Goal: Task Accomplishment & Management: Complete application form

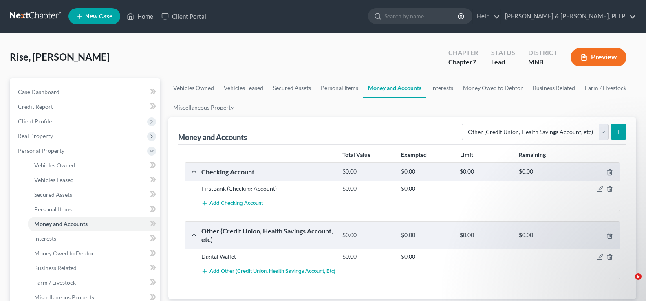
select select "other"
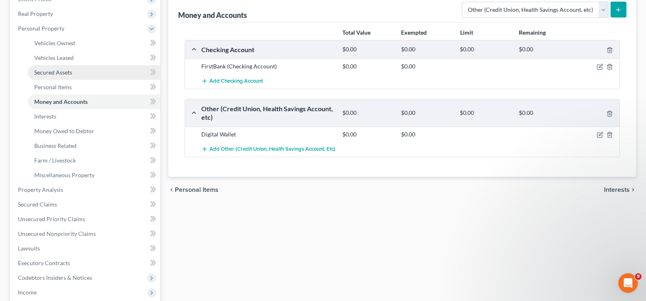
scroll to position [163, 0]
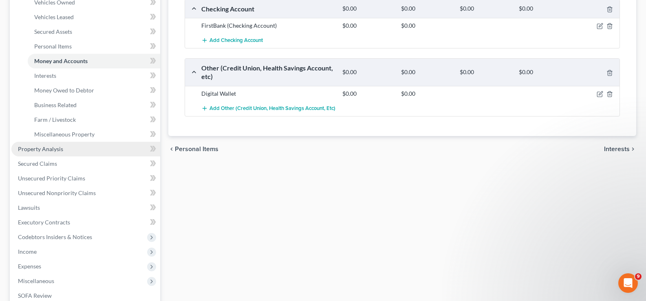
click at [70, 151] on link "Property Analysis" at bounding box center [85, 149] width 149 height 15
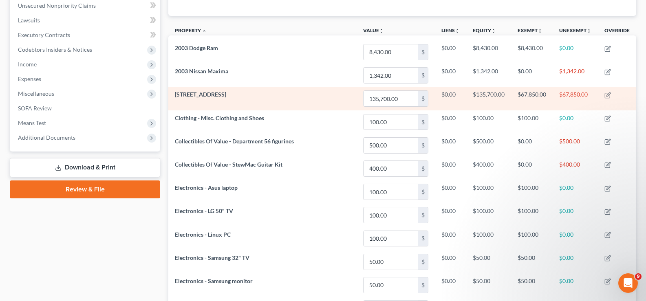
scroll to position [41, 0]
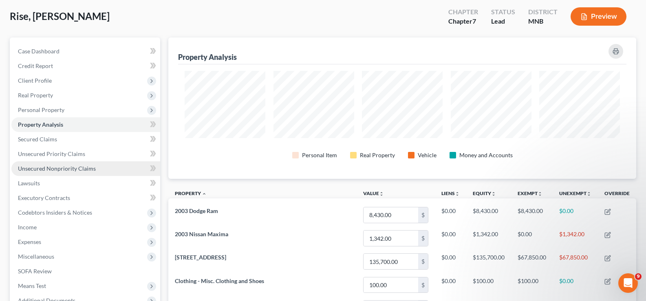
click at [40, 168] on span "Unsecured Nonpriority Claims" at bounding box center [57, 168] width 78 height 7
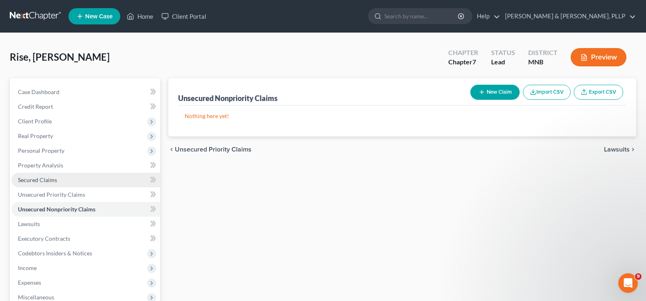
click at [28, 181] on span "Secured Claims" at bounding box center [37, 179] width 39 height 7
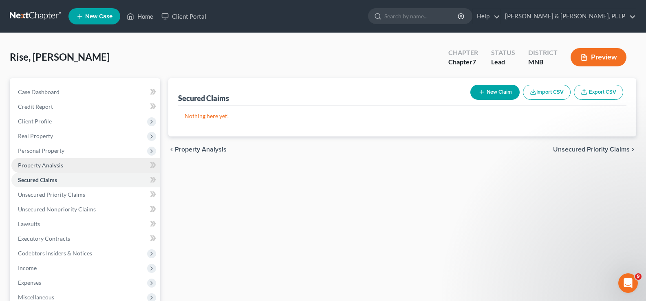
click at [30, 165] on span "Property Analysis" at bounding box center [40, 165] width 45 height 7
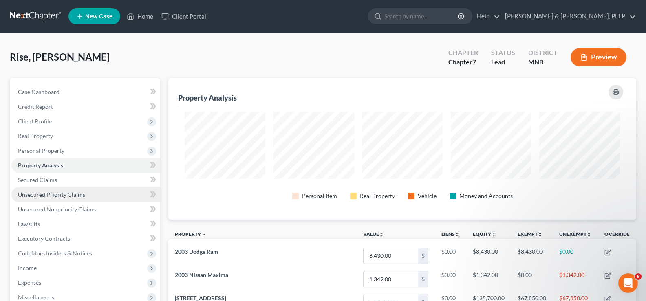
scroll to position [41, 0]
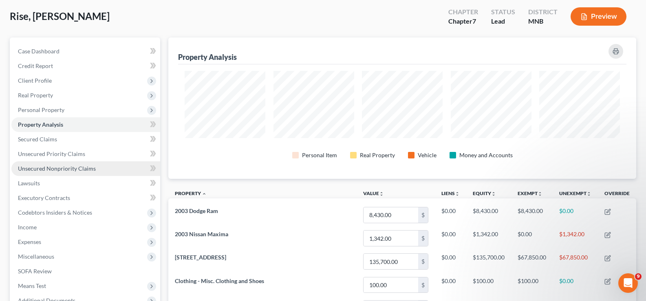
click at [64, 172] on link "Unsecured Nonpriority Claims" at bounding box center [85, 168] width 149 height 15
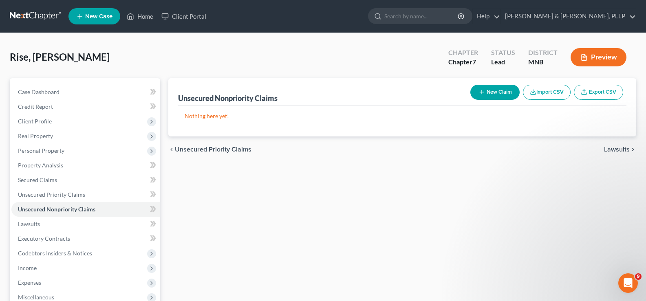
click at [488, 91] on button "New Claim" at bounding box center [494, 92] width 49 height 15
select select "0"
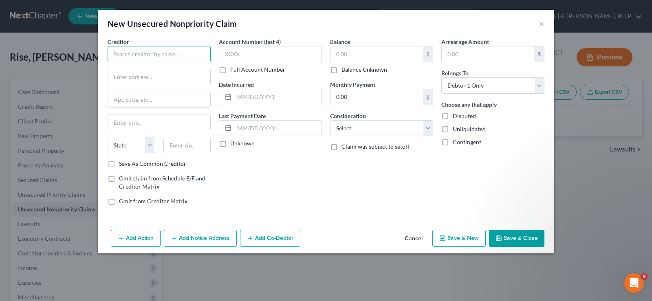
click at [175, 55] on input "text" at bounding box center [159, 54] width 103 height 16
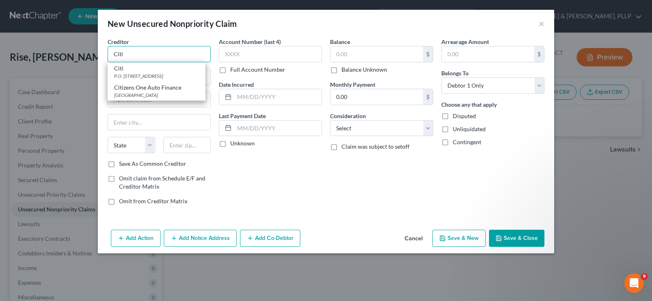
type input "Citi"
type input "P.O. Box 6077"
type input "[GEOGRAPHIC_DATA]"
select select "43"
type input "57117"
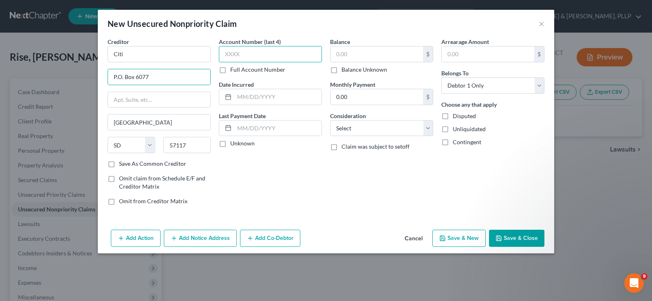
click at [248, 53] on input "text" at bounding box center [270, 54] width 103 height 16
type input "8050"
click at [346, 54] on input "text" at bounding box center [376, 53] width 92 height 15
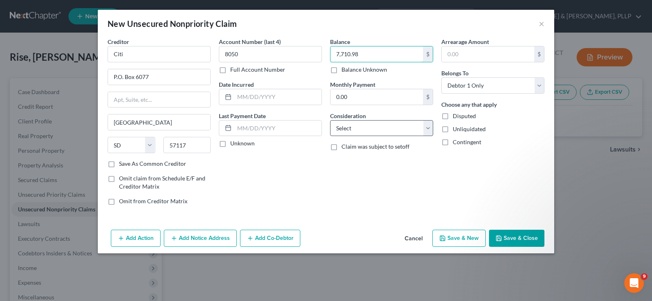
type input "7,710.98"
click at [372, 130] on select "Select Cable / Satellite Services Collection Agency Credit Card Debt Debt Couns…" at bounding box center [381, 128] width 103 height 16
select select "2"
click at [330, 120] on select "Select Cable / Satellite Services Collection Agency Credit Card Debt Debt Couns…" at bounding box center [381, 128] width 103 height 16
click at [459, 238] on button "Save & New" at bounding box center [458, 238] width 53 height 17
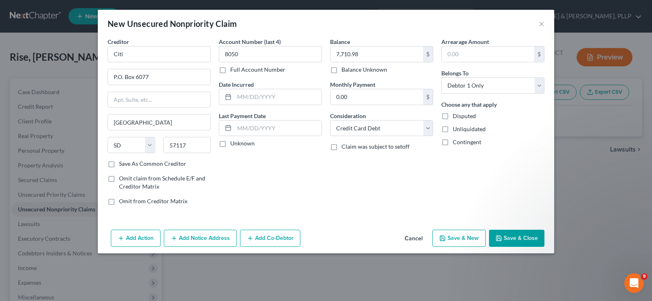
select select "0"
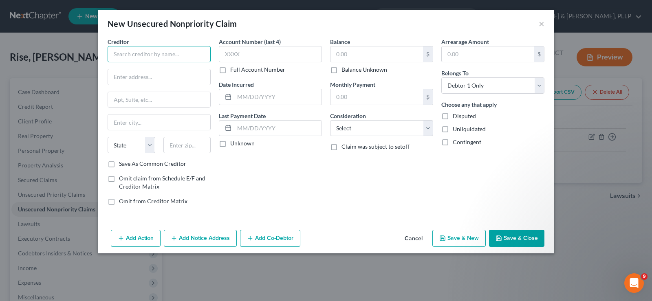
click at [181, 55] on input "text" at bounding box center [159, 54] width 103 height 16
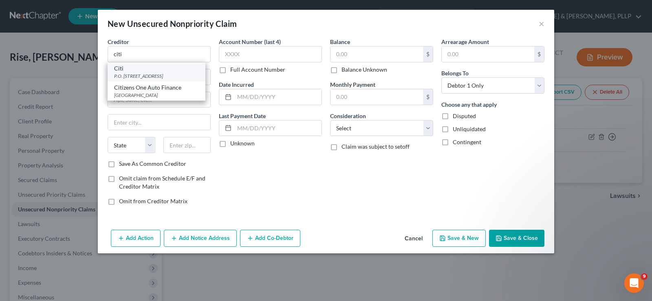
click at [161, 70] on div "Citi" at bounding box center [156, 68] width 85 height 8
type input "Citi"
type input "P.O. Box 6077"
type input "[GEOGRAPHIC_DATA]"
select select "43"
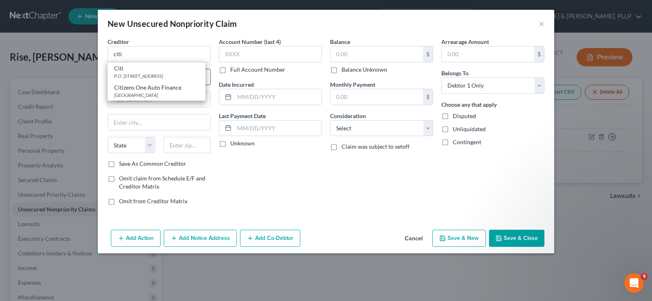
type input "57117"
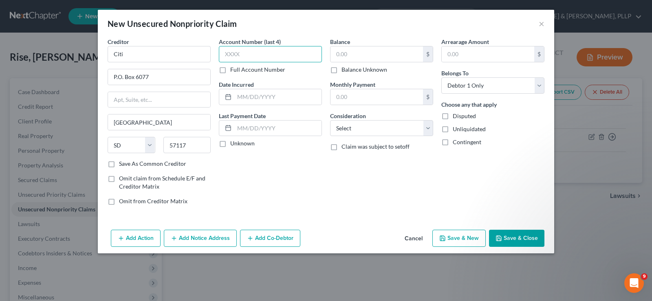
click at [258, 57] on input "text" at bounding box center [270, 54] width 103 height 16
type input "3496"
click at [357, 54] on input "text" at bounding box center [376, 53] width 92 height 15
type input "3,816.38"
select select "2"
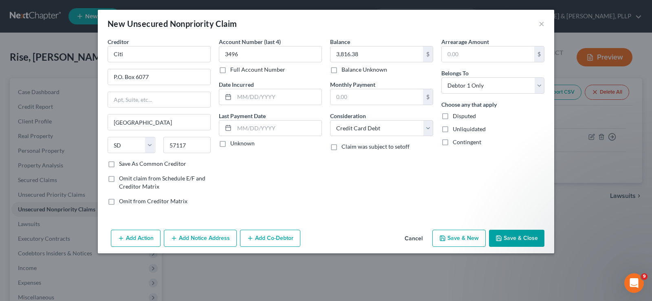
click at [457, 240] on button "Save & New" at bounding box center [458, 238] width 53 height 17
select select "0"
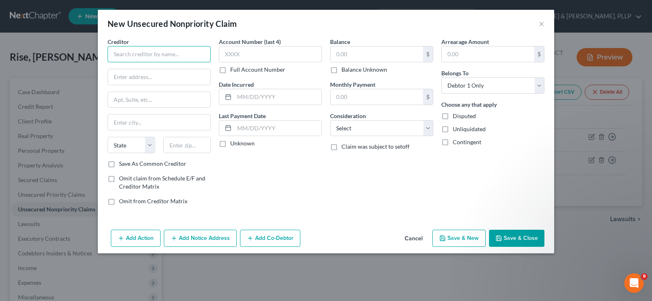
click at [169, 54] on input "text" at bounding box center [159, 54] width 103 height 16
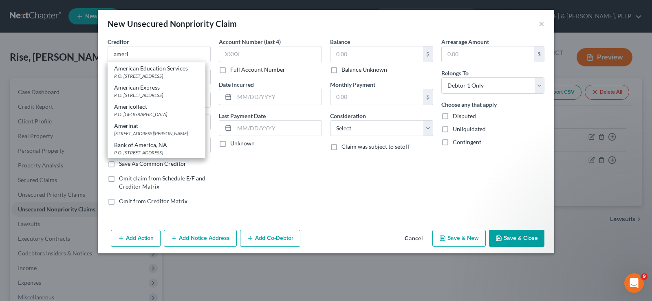
click at [146, 90] on div "American Express" at bounding box center [156, 87] width 85 height 8
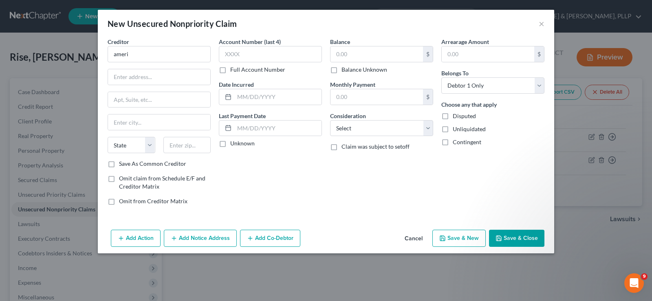
type input "American Express"
type input "P.O. Box 981535"
type input "[GEOGRAPHIC_DATA]"
select select "45"
type input "79998"
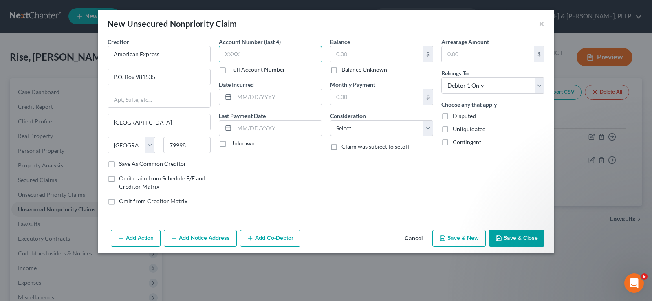
click at [237, 55] on input "text" at bounding box center [270, 54] width 103 height 16
type input "4"
type input "3007"
click at [371, 53] on input "text" at bounding box center [376, 53] width 92 height 15
type input "517.98"
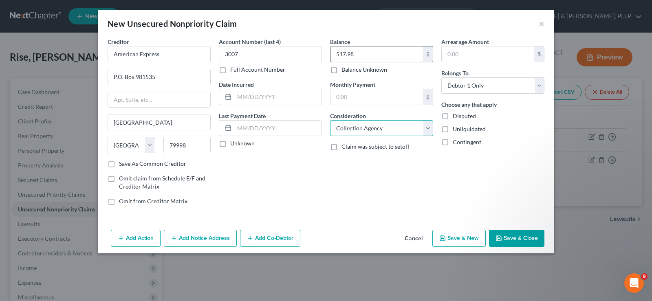
select select "2"
click at [458, 238] on button "Save & New" at bounding box center [458, 238] width 53 height 17
select select "0"
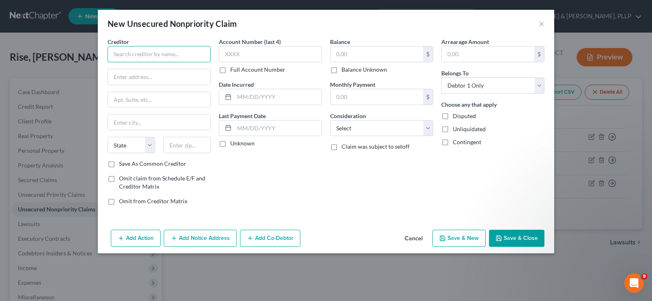
click at [182, 51] on input "text" at bounding box center [159, 54] width 103 height 16
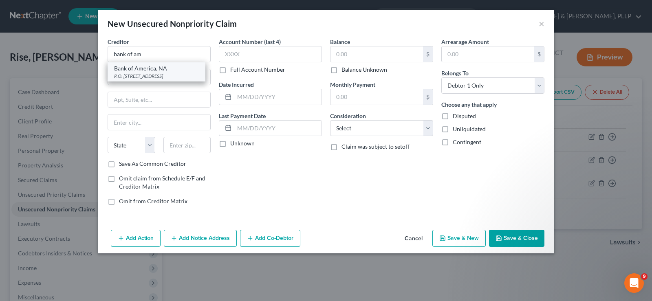
click at [165, 67] on div "Bank of America, NA" at bounding box center [156, 68] width 85 height 8
type input "Bank of America, NA"
type input "P.O. Box 982238"
type input "[GEOGRAPHIC_DATA]"
select select "45"
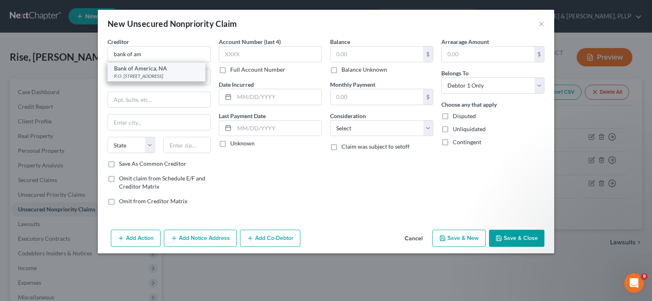
type input "79998"
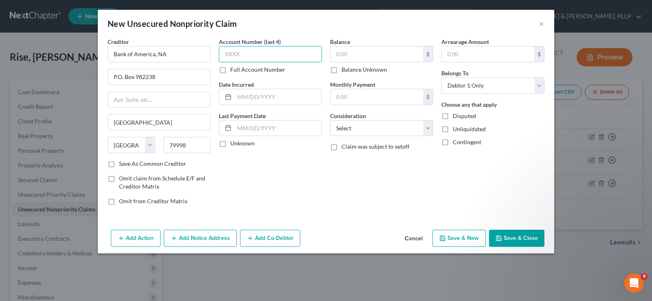
click at [245, 53] on input "text" at bounding box center [270, 54] width 103 height 16
type input "9356"
click at [373, 52] on input "text" at bounding box center [376, 53] width 92 height 15
type input "9,223.53"
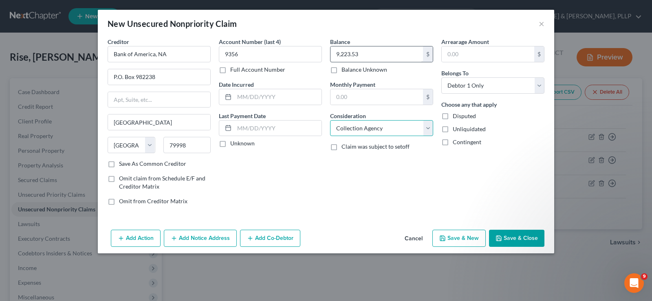
select select "2"
click at [456, 242] on button "Save & New" at bounding box center [458, 238] width 53 height 17
select select "0"
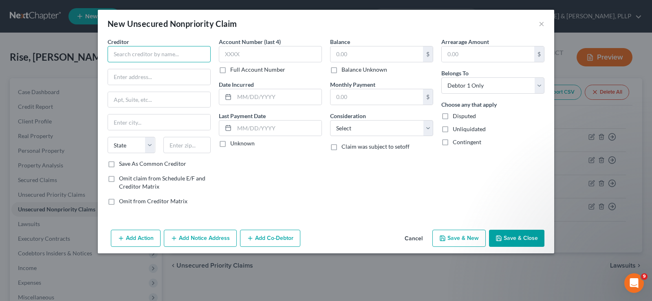
click at [156, 52] on input "text" at bounding box center [159, 54] width 103 height 16
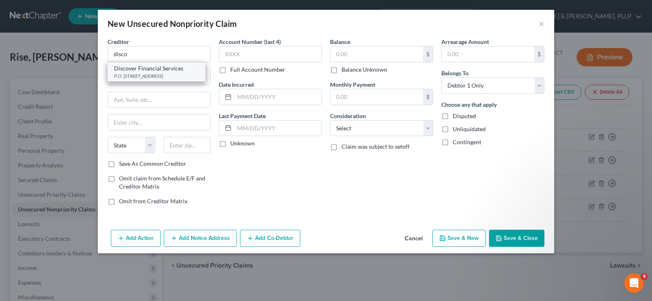
click at [152, 70] on div "Discover Financial Services" at bounding box center [156, 68] width 85 height 8
type input "Discover Financial Services"
type input "P.O. Box 30943"
type input "[GEOGRAPHIC_DATA]"
select select "46"
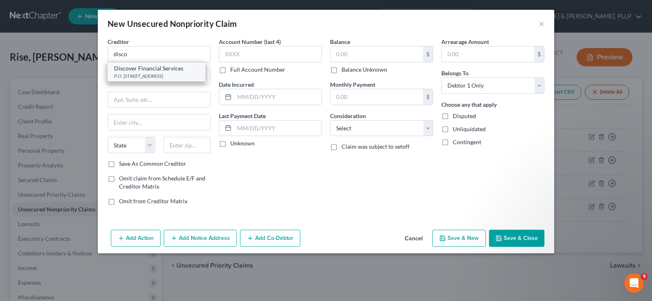
type input "84130"
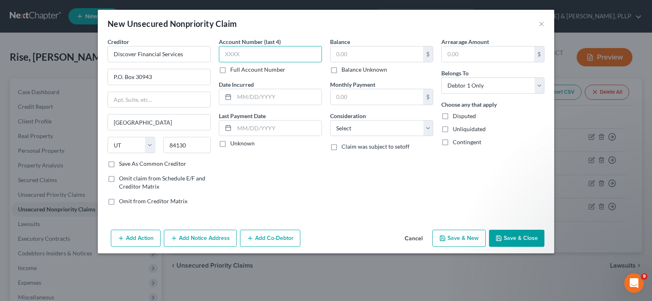
click at [257, 55] on input "text" at bounding box center [270, 54] width 103 height 16
type input "4188"
click at [369, 55] on input "text" at bounding box center [376, 53] width 92 height 15
type input "7,806.43"
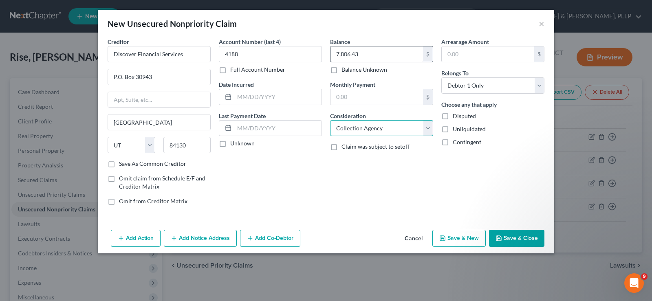
select select "2"
click at [456, 240] on button "Save & New" at bounding box center [458, 238] width 53 height 17
select select "0"
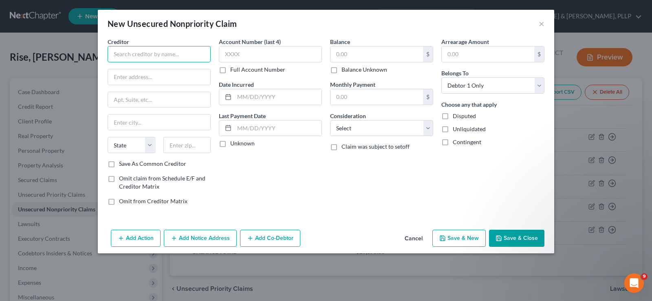
click at [182, 53] on input "text" at bounding box center [159, 54] width 103 height 16
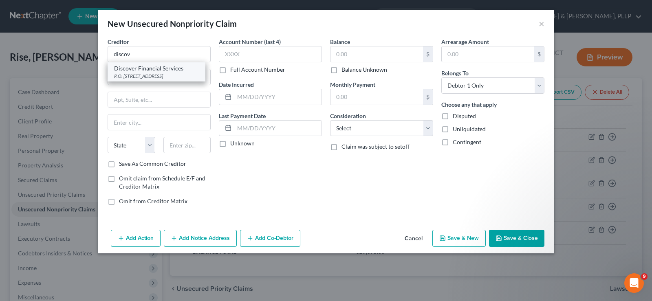
click at [164, 74] on div "P.O. [STREET_ADDRESS]" at bounding box center [156, 76] width 85 height 7
type input "Discover Financial Services"
type input "P.O. Box 30943"
type input "[GEOGRAPHIC_DATA]"
select select "46"
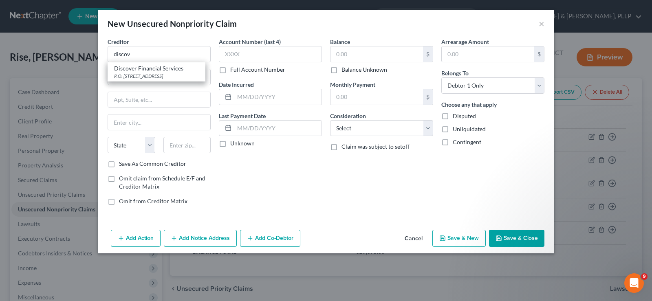
type input "84130"
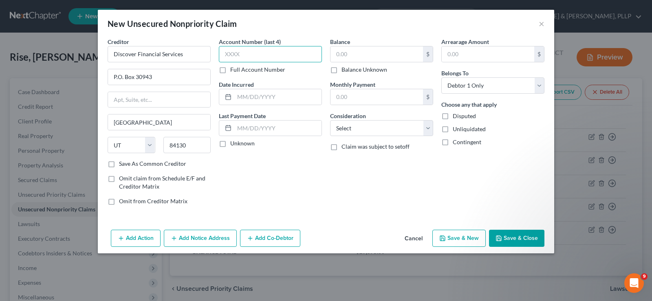
click at [240, 57] on input "text" at bounding box center [270, 54] width 103 height 16
type input "0354"
click at [358, 52] on input "text" at bounding box center [376, 53] width 92 height 15
type input "9,540.78"
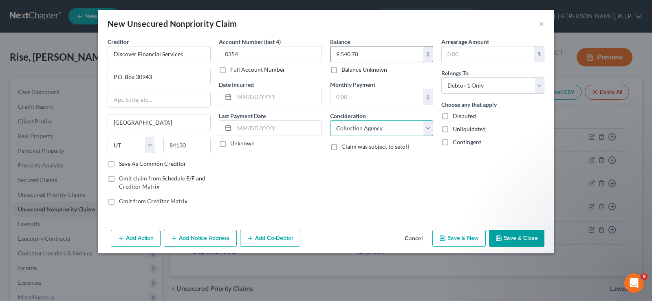
select select "2"
click at [455, 238] on button "Save & New" at bounding box center [458, 238] width 53 height 17
select select "0"
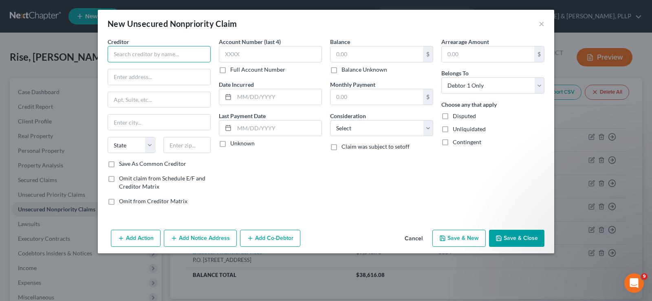
click at [173, 48] on input "text" at bounding box center [159, 54] width 103 height 16
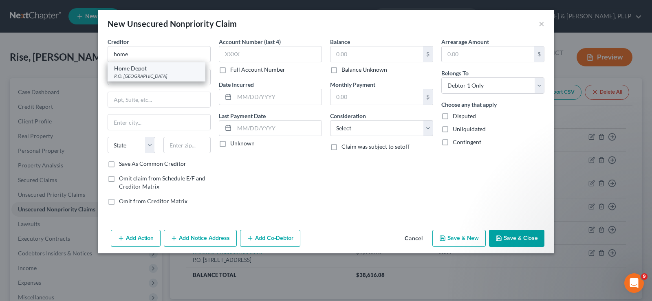
click at [164, 70] on div "Home Depot" at bounding box center [156, 68] width 85 height 8
type input "Home Depot"
type input "P.O. Box 790328"
type input "Saint Louis"
select select "26"
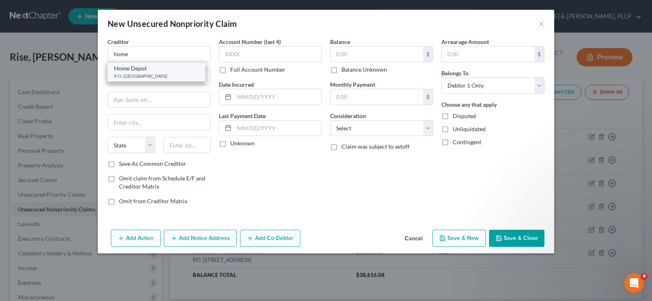
type input "63179"
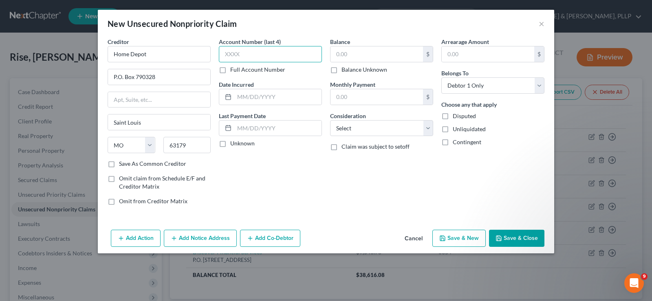
click at [265, 58] on input "text" at bounding box center [270, 54] width 103 height 16
type input "2371"
click at [370, 55] on input "text" at bounding box center [376, 53] width 92 height 15
type input "5,090.8"
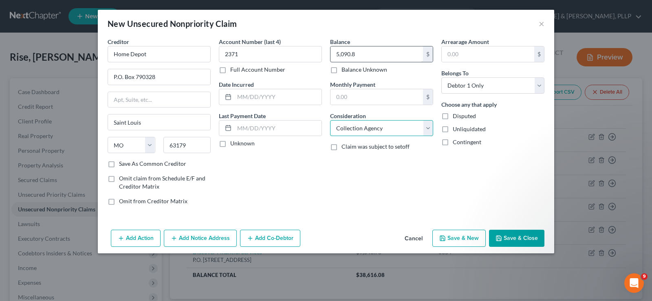
select select "2"
click at [461, 242] on button "Save & New" at bounding box center [458, 238] width 53 height 17
select select "0"
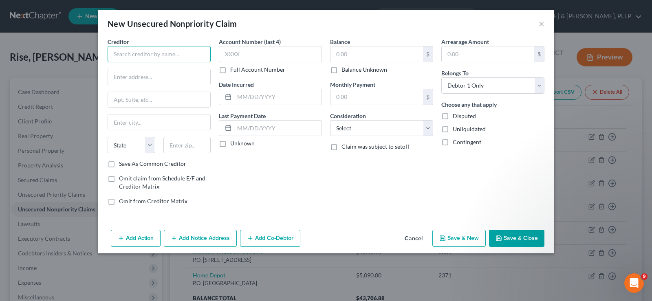
click at [147, 51] on input "text" at bounding box center [159, 54] width 103 height 16
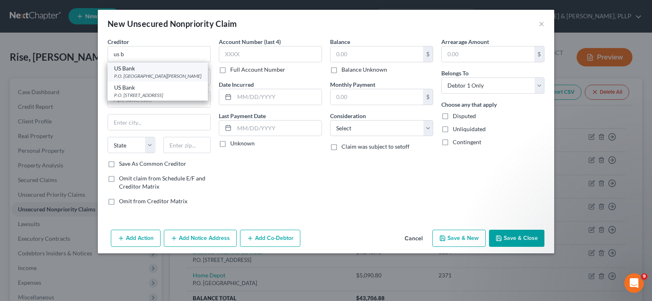
click at [143, 73] on div "P.O. [GEOGRAPHIC_DATA][PERSON_NAME]" at bounding box center [157, 76] width 87 height 7
type input "US Bank"
type input "P.O. Box 21948"
type input "Saint [PERSON_NAME]"
select select "24"
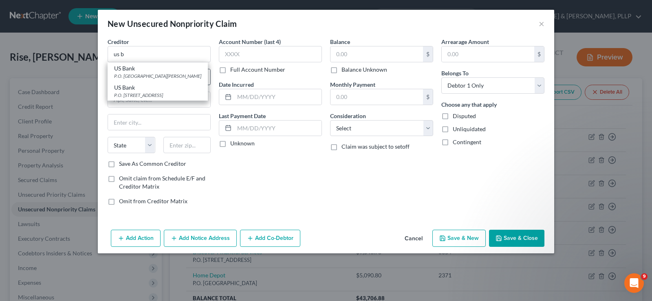
type input "55121"
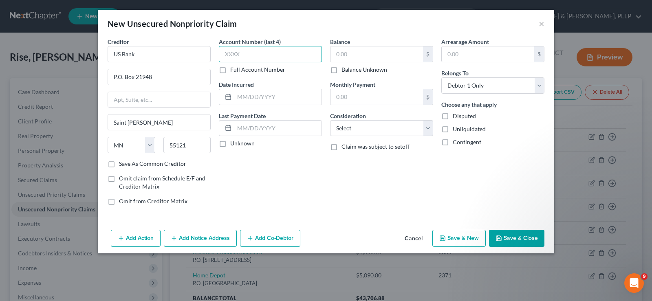
click at [287, 55] on input "text" at bounding box center [270, 54] width 103 height 16
type input "0193"
click at [378, 55] on input "text" at bounding box center [376, 53] width 92 height 15
type input "6,605.85"
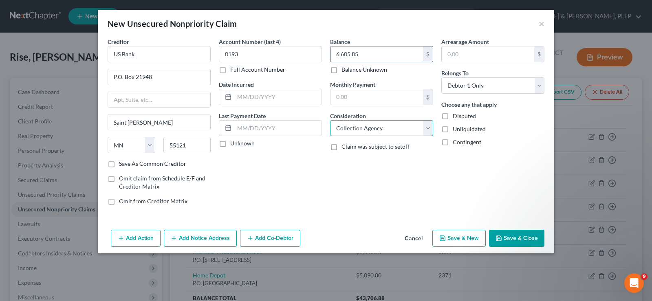
select select "2"
click at [461, 237] on button "Save & New" at bounding box center [458, 238] width 53 height 17
select select "0"
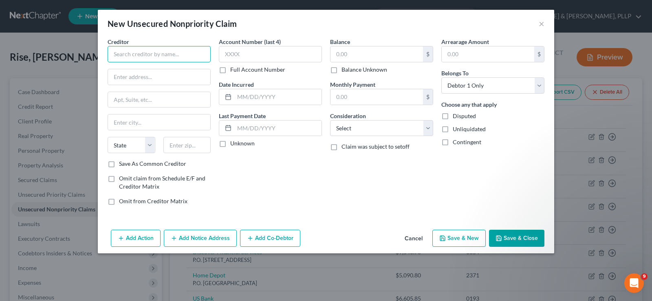
click at [179, 57] on input "text" at bounding box center [159, 54] width 103 height 16
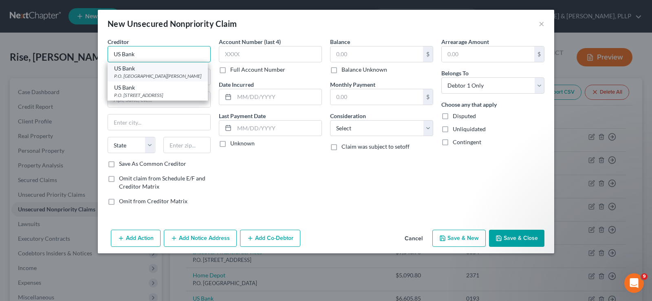
type input "US Bank"
click at [162, 74] on div "P.O. [GEOGRAPHIC_DATA][PERSON_NAME]" at bounding box center [157, 76] width 87 height 7
type input "P.O. Box 21948"
type input "Saint [PERSON_NAME]"
select select "24"
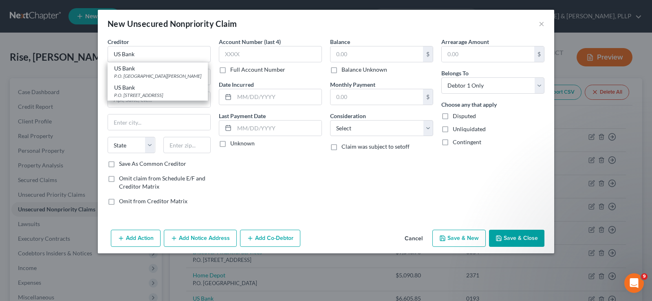
type input "55121"
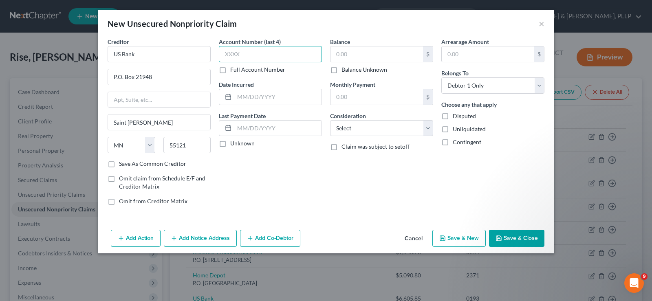
click at [251, 53] on input "text" at bounding box center [270, 54] width 103 height 16
type input "7182"
click at [389, 56] on input "text" at bounding box center [376, 53] width 92 height 15
type input "7,718.14"
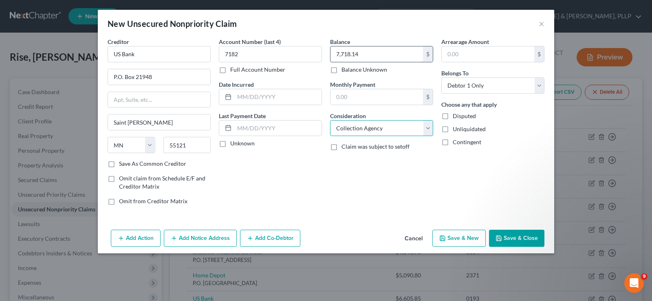
select select "2"
click at [456, 240] on button "Save & New" at bounding box center [458, 238] width 53 height 17
select select "0"
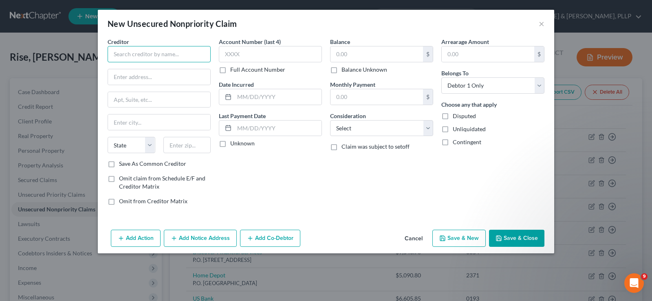
click at [155, 51] on input "text" at bounding box center [159, 54] width 103 height 16
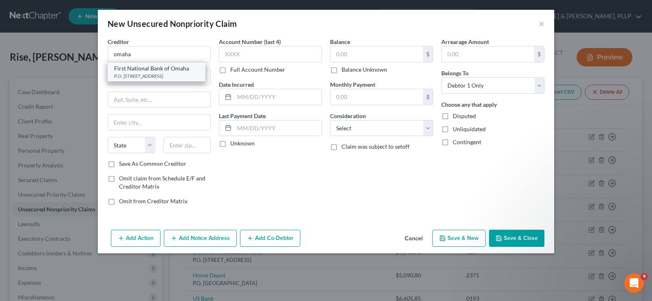
click at [153, 75] on div "P.O. [STREET_ADDRESS]" at bounding box center [156, 76] width 85 height 7
type input "First National Bank of Omaha"
type input "P.O. Box 2340"
type input "[GEOGRAPHIC_DATA]"
select select "30"
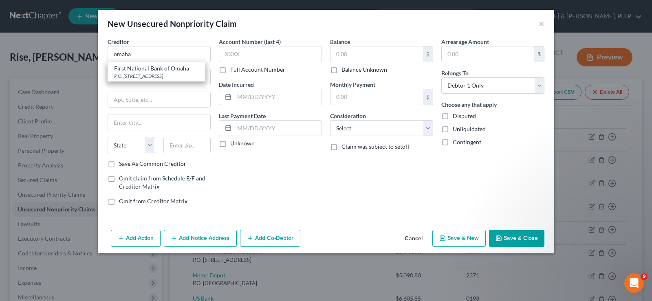
type input "68103"
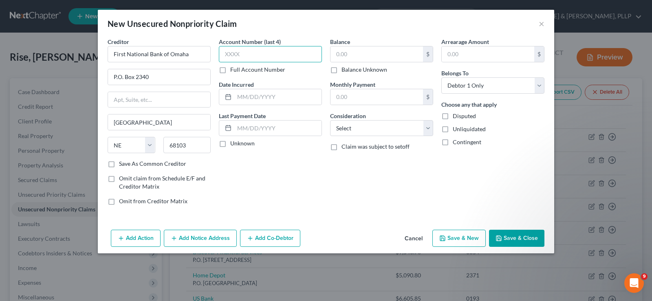
click at [240, 51] on input "text" at bounding box center [270, 54] width 103 height 16
type input "8649"
click at [377, 55] on input "text" at bounding box center [376, 53] width 92 height 15
type input "8,430.26"
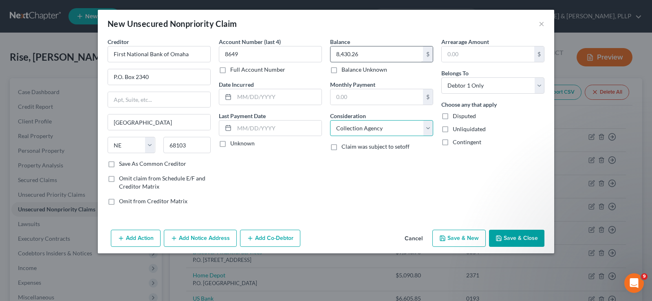
select select "2"
click at [457, 238] on button "Save & New" at bounding box center [458, 238] width 53 height 17
select select "0"
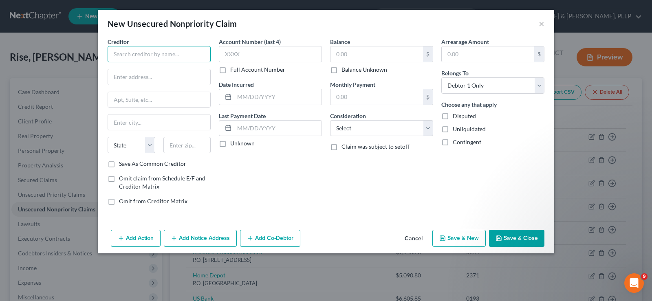
click at [186, 56] on input "text" at bounding box center [159, 54] width 103 height 16
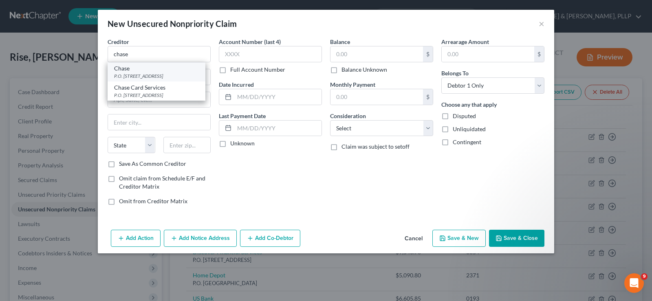
click at [167, 75] on div "P.O. [STREET_ADDRESS]" at bounding box center [156, 76] width 85 height 7
type input "Chase"
type input "P.O. Box 15548"
type input "Wilmington"
select select "7"
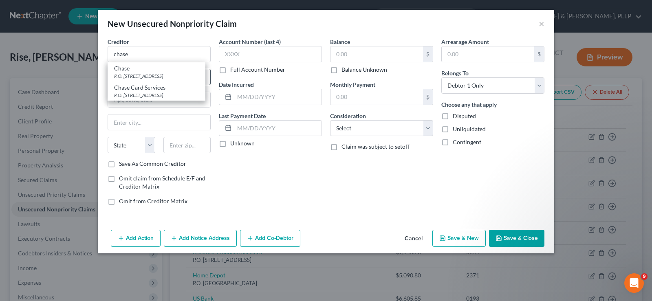
type input "19886"
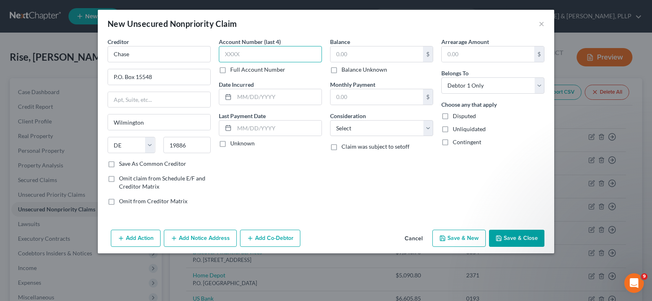
click at [256, 53] on input "text" at bounding box center [270, 54] width 103 height 16
type input "7459"
click at [364, 57] on input "text" at bounding box center [376, 53] width 92 height 15
type input "5,907.49"
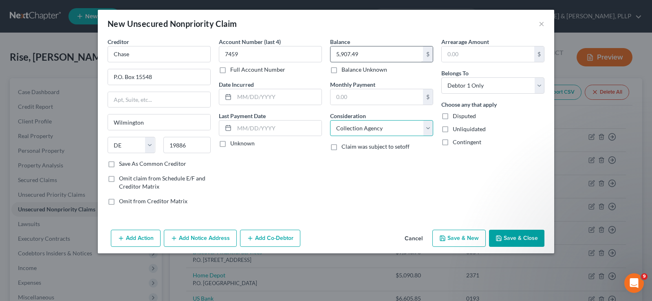
select select "2"
click at [466, 237] on button "Save & New" at bounding box center [458, 238] width 53 height 17
select select "0"
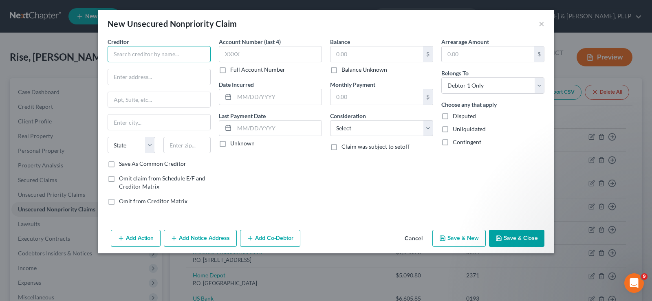
click at [174, 53] on input "text" at bounding box center [159, 54] width 103 height 16
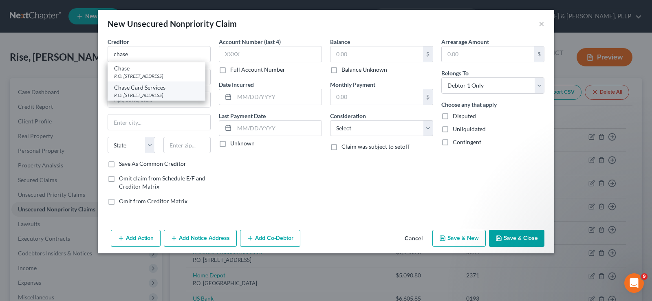
click at [153, 90] on div "Chase Card Services" at bounding box center [156, 87] width 85 height 8
type input "Chase Card Services"
type input "P.O. Box 15298"
type input "Wilmington"
select select "7"
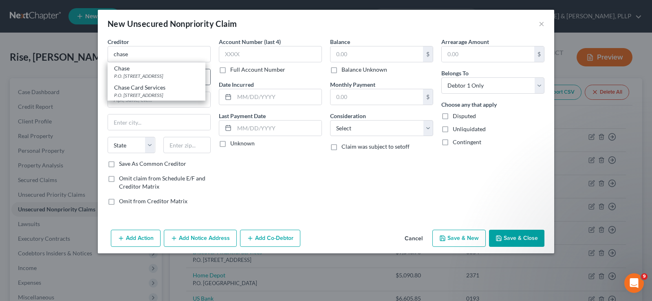
type input "19850"
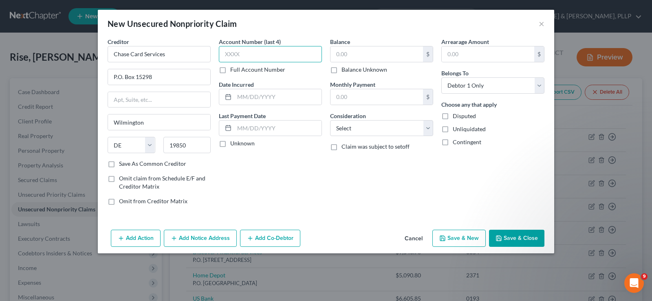
click at [248, 53] on input "text" at bounding box center [270, 54] width 103 height 16
type input "3815"
click at [356, 55] on input "text" at bounding box center [376, 53] width 92 height 15
type input "6,324.32"
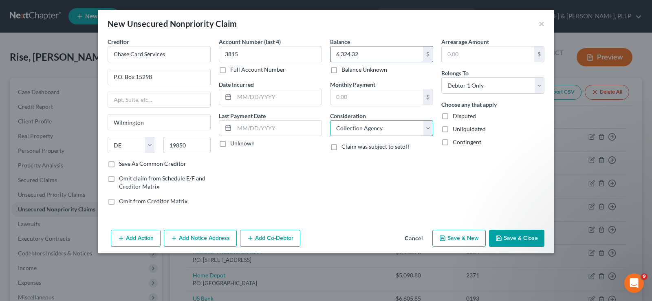
select select "2"
click at [510, 240] on button "Save & Close" at bounding box center [516, 238] width 55 height 17
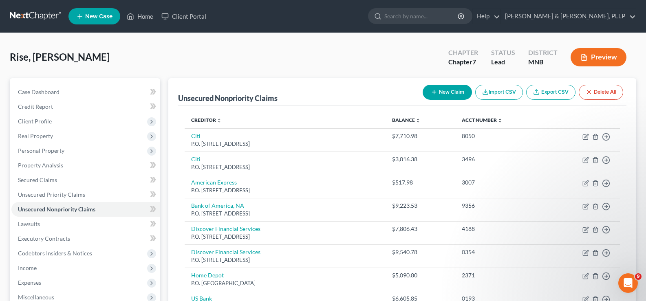
scroll to position [122, 0]
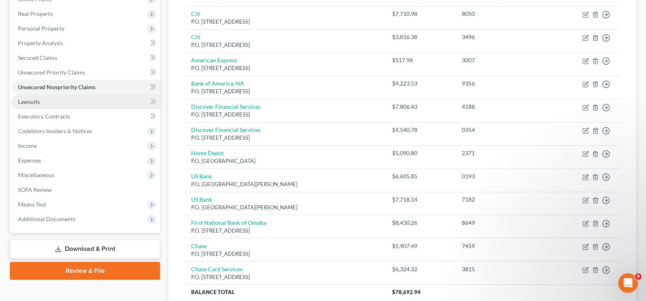
click at [48, 99] on link "Lawsuits" at bounding box center [85, 101] width 149 height 15
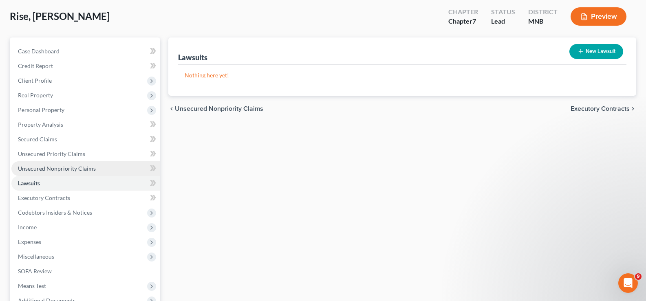
scroll to position [81, 0]
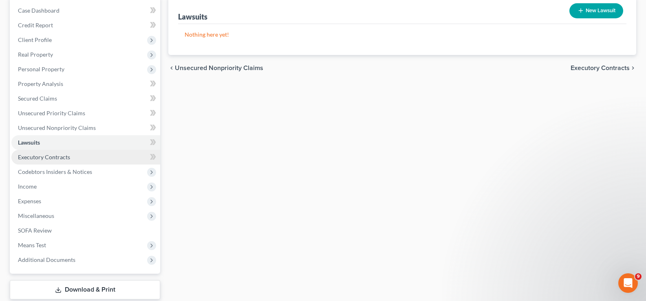
click at [60, 161] on link "Executory Contracts" at bounding box center [85, 157] width 149 height 15
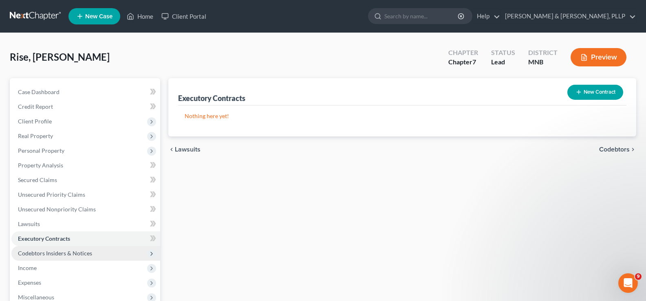
click at [70, 255] on span "Codebtors Insiders & Notices" at bounding box center [55, 253] width 74 height 7
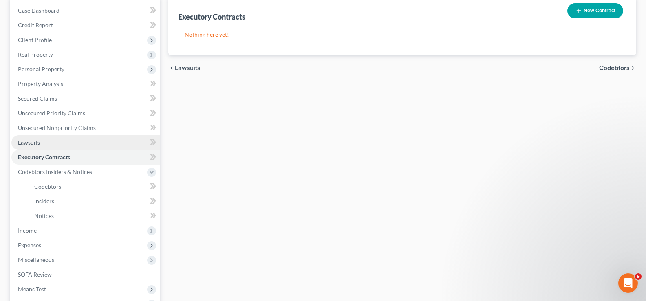
scroll to position [122, 0]
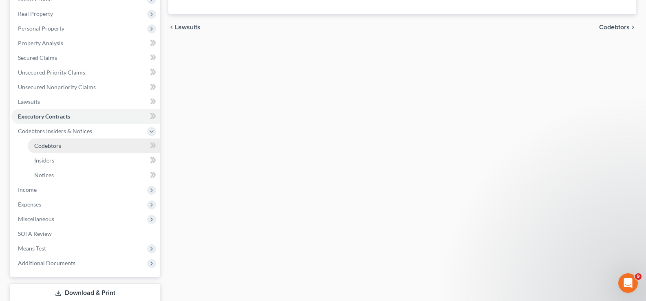
click at [52, 151] on link "Codebtors" at bounding box center [94, 145] width 132 height 15
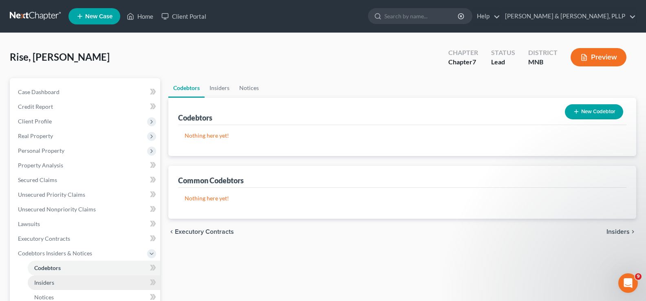
click at [46, 278] on link "Insiders" at bounding box center [94, 282] width 132 height 15
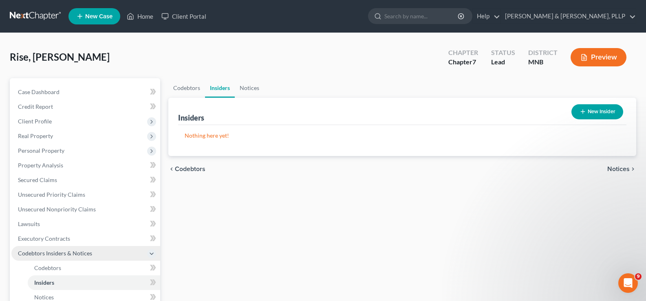
scroll to position [41, 0]
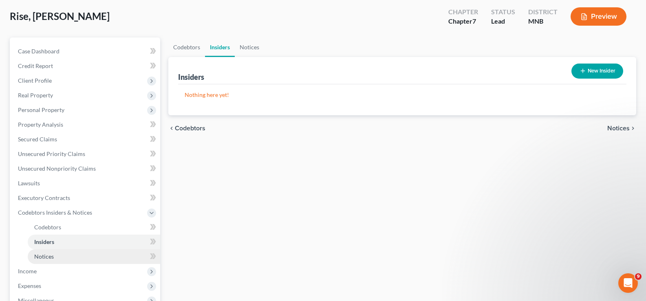
click at [57, 257] on link "Notices" at bounding box center [94, 256] width 132 height 15
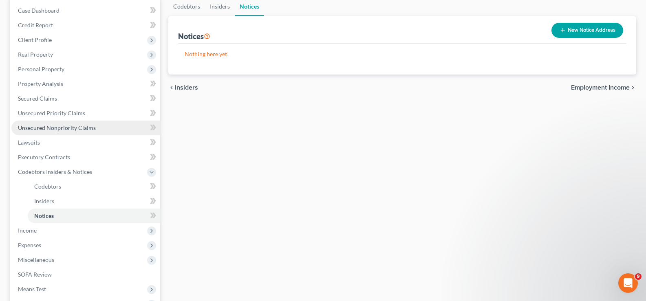
scroll to position [122, 0]
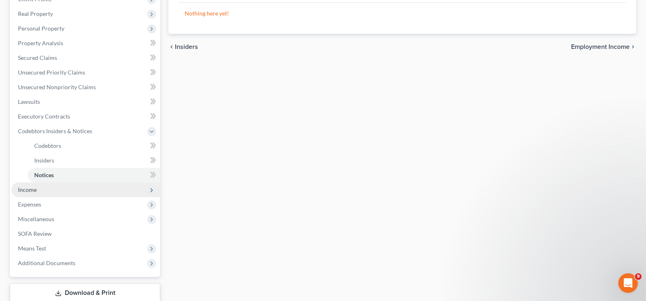
click at [27, 193] on span "Income" at bounding box center [85, 189] width 149 height 15
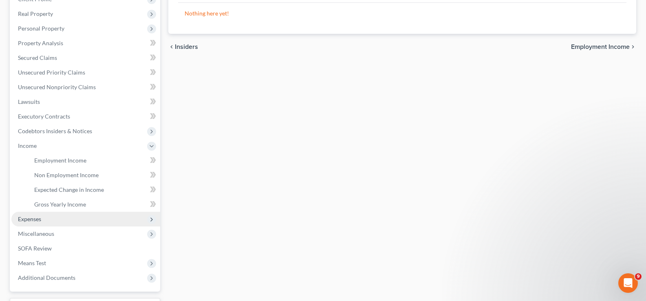
click at [36, 218] on span "Expenses" at bounding box center [29, 218] width 23 height 7
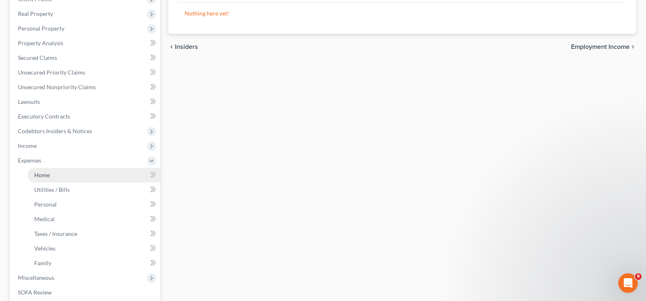
click at [45, 178] on span "Home" at bounding box center [41, 174] width 15 height 7
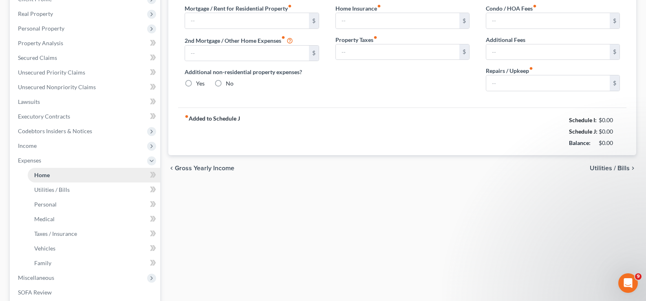
type input "0.00"
radio input "true"
type input "0.00"
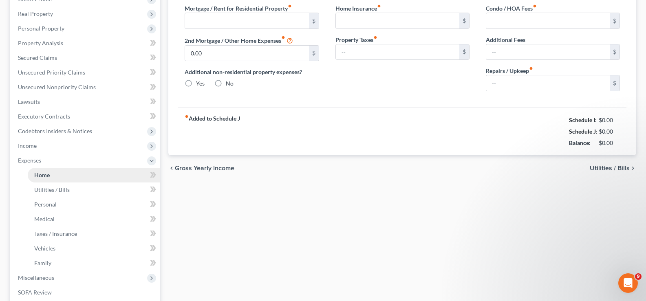
type input "0.00"
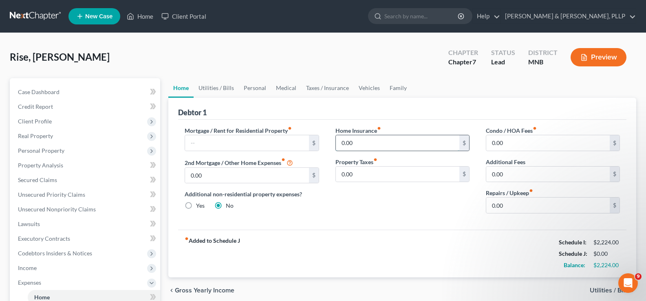
click at [377, 144] on input "0.00" at bounding box center [397, 142] width 123 height 15
type input "376"
type input "139"
click at [513, 208] on input "0.00" at bounding box center [547, 205] width 123 height 15
type input "1"
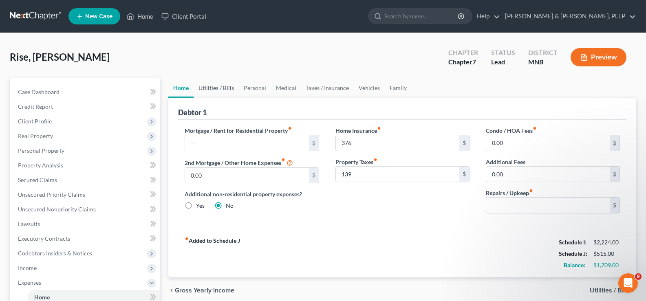
click at [220, 90] on link "Utilities / Bills" at bounding box center [215, 88] width 45 height 20
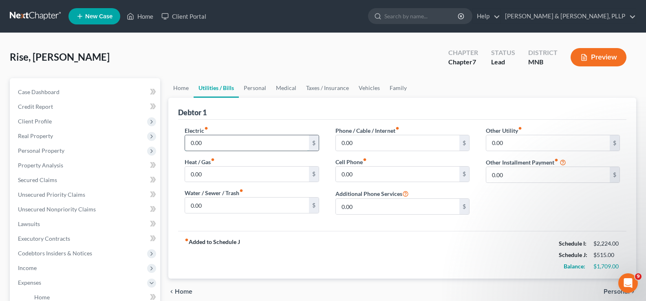
click at [225, 146] on input "0.00" at bounding box center [246, 142] width 123 height 15
type input "255"
click at [226, 202] on input "0.00" at bounding box center [246, 205] width 123 height 15
type input "55"
click at [392, 181] on input "0.00" at bounding box center [397, 174] width 123 height 15
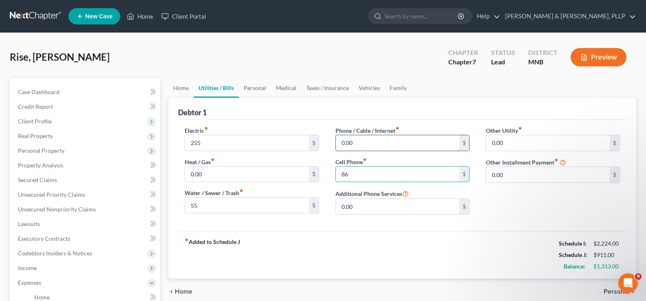
type input "86"
click at [385, 142] on input "0.00" at bounding box center [397, 142] width 123 height 15
type input "80"
click at [253, 91] on link "Personal" at bounding box center [255, 88] width 32 height 20
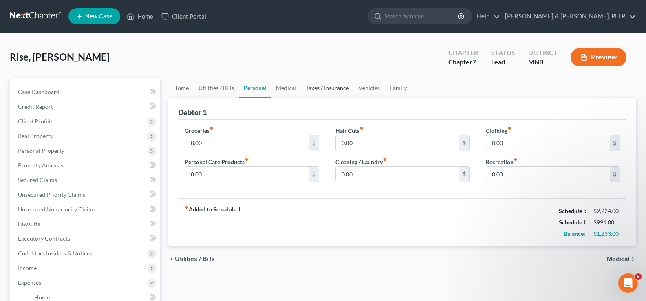
click at [325, 88] on link "Taxes / Insurance" at bounding box center [327, 88] width 53 height 20
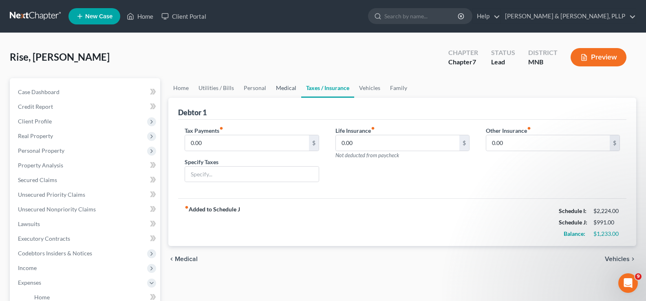
click at [287, 89] on link "Medical" at bounding box center [286, 88] width 30 height 20
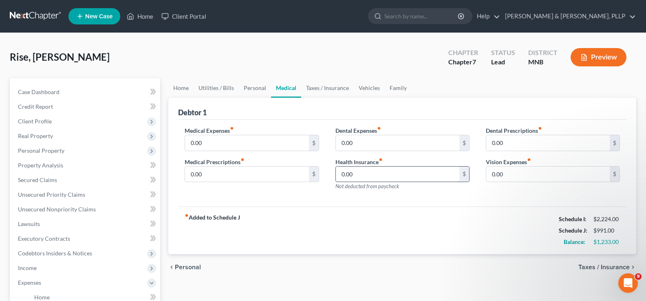
click at [391, 177] on input "0.00" at bounding box center [397, 174] width 123 height 15
type input "333"
click at [363, 85] on link "Vehicles" at bounding box center [369, 88] width 31 height 20
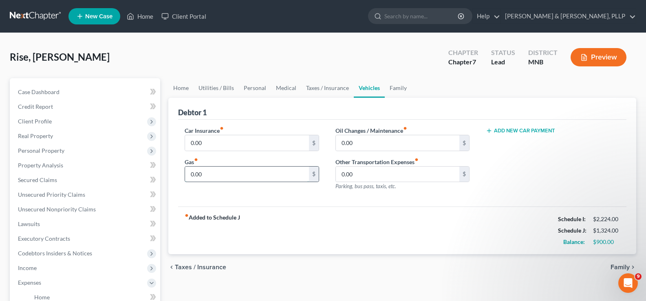
click at [230, 176] on input "0.00" at bounding box center [246, 174] width 123 height 15
type input "284"
click at [261, 89] on link "Personal" at bounding box center [255, 88] width 32 height 20
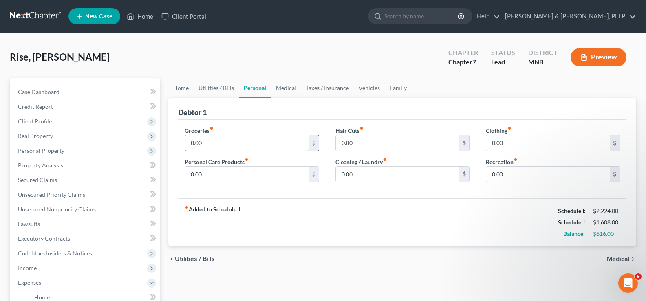
click at [231, 144] on input "0.00" at bounding box center [246, 142] width 123 height 15
type input "497"
click at [180, 89] on link "Home" at bounding box center [180, 88] width 25 height 20
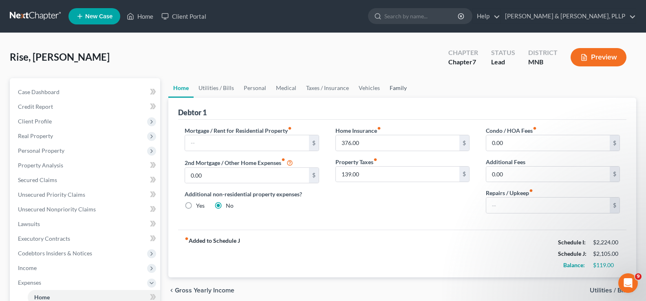
click at [393, 90] on link "Family" at bounding box center [397, 88] width 27 height 20
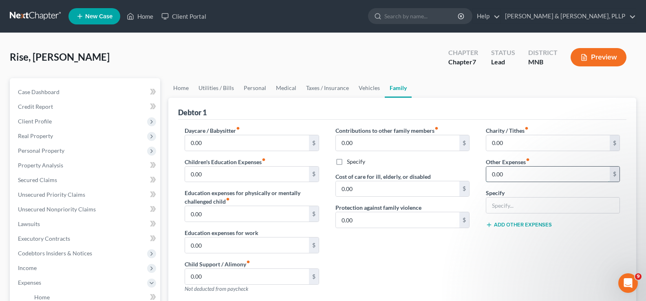
click at [521, 174] on input "0.00" at bounding box center [547, 174] width 123 height 15
type input "150"
click at [540, 205] on input "text" at bounding box center [552, 205] width 133 height 15
type input "Miscellaneous"
click at [180, 90] on link "Home" at bounding box center [180, 88] width 25 height 20
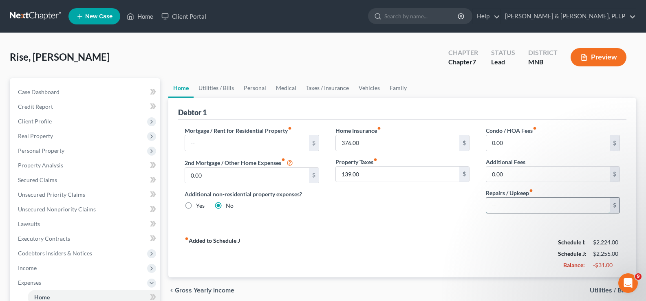
click at [538, 202] on input "text" at bounding box center [547, 205] width 123 height 15
type input "100"
click at [285, 88] on link "Medical" at bounding box center [286, 88] width 30 height 20
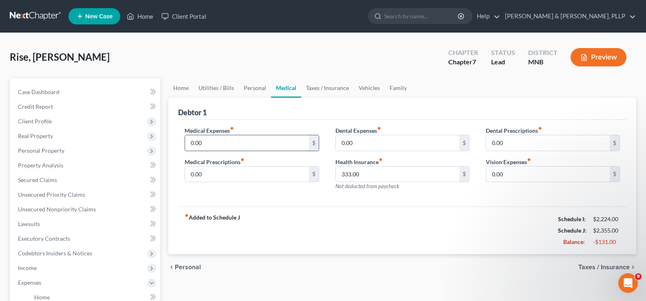
click at [266, 141] on input "0.00" at bounding box center [246, 142] width 123 height 15
type input "149"
click at [246, 88] on link "Personal" at bounding box center [255, 88] width 32 height 20
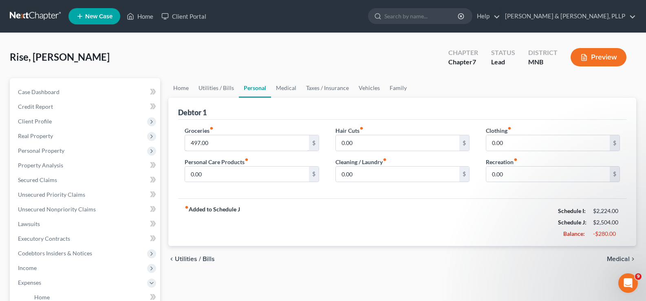
click at [222, 140] on input "497.00" at bounding box center [246, 142] width 123 height 15
type input "250"
click at [389, 90] on link "Family" at bounding box center [397, 88] width 27 height 20
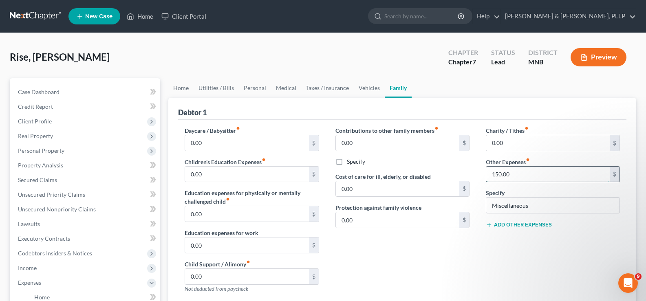
click at [530, 177] on input "150.00" at bounding box center [547, 174] width 123 height 15
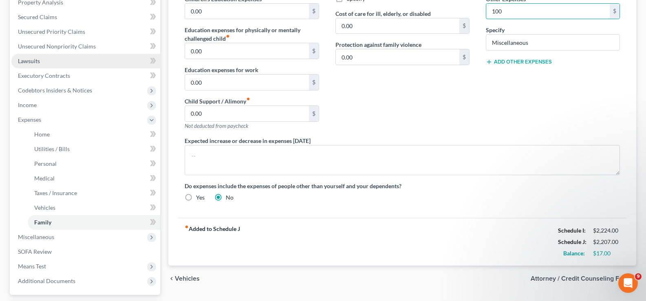
scroll to position [204, 0]
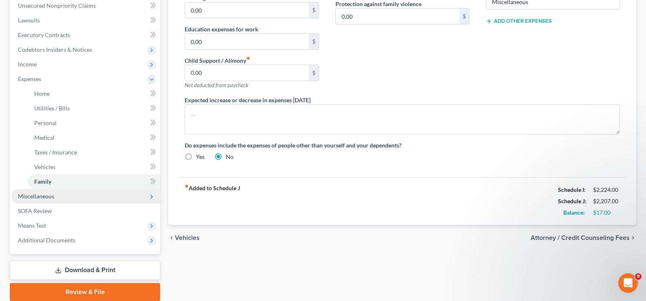
click at [59, 196] on span "Miscellaneous" at bounding box center [85, 196] width 149 height 15
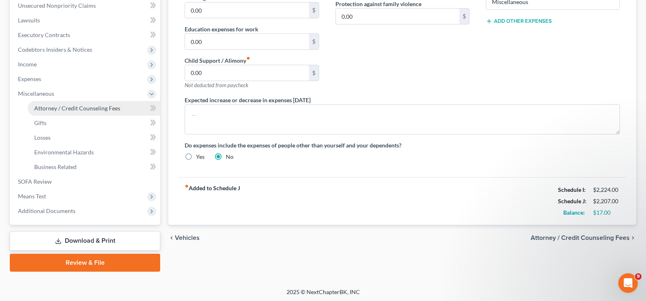
click at [81, 110] on span "Attorney / Credit Counseling Fees" at bounding box center [77, 108] width 86 height 7
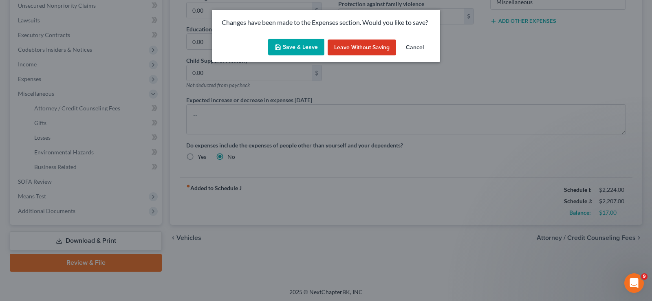
click at [296, 47] on button "Save & Leave" at bounding box center [296, 47] width 56 height 17
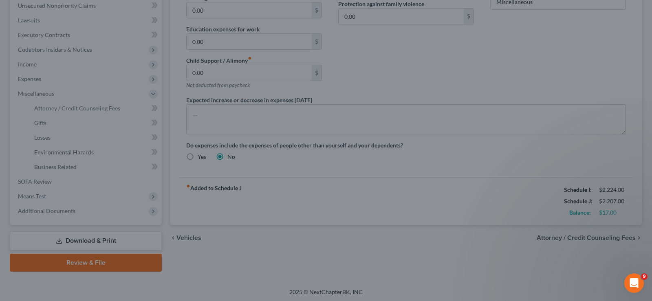
type input "100.00"
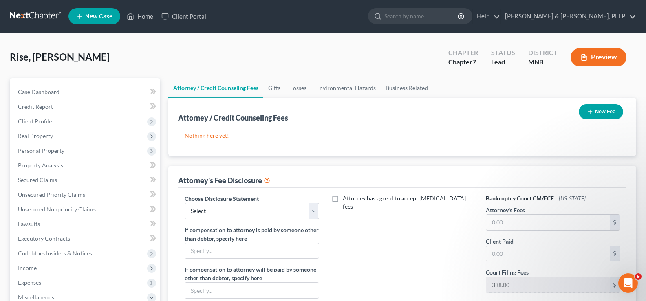
click at [605, 112] on button "New Fee" at bounding box center [600, 111] width 44 height 15
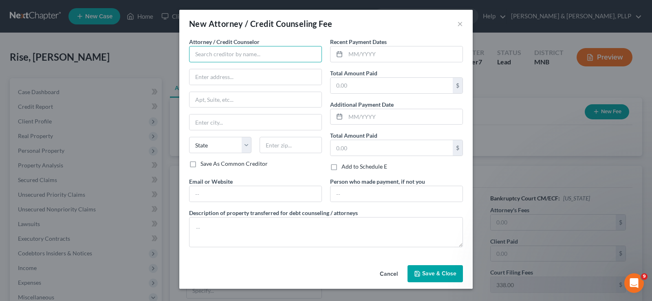
click at [212, 53] on input "text" at bounding box center [255, 54] width 133 height 16
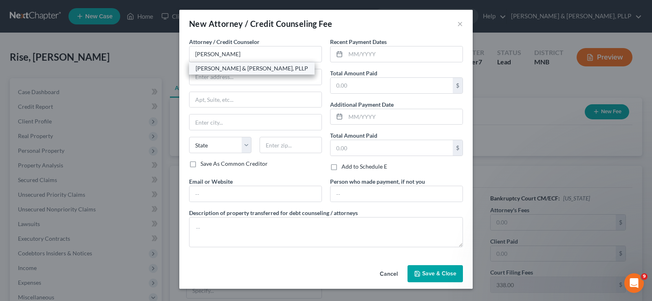
click at [209, 70] on div "[PERSON_NAME] & [PERSON_NAME], PLLP" at bounding box center [252, 68] width 112 height 8
type input "[PERSON_NAME] & [PERSON_NAME], PLLP"
type input "[STREET_ADDRESS] NW"
type input "P.O. Box 1273"
type input "Bemidji"
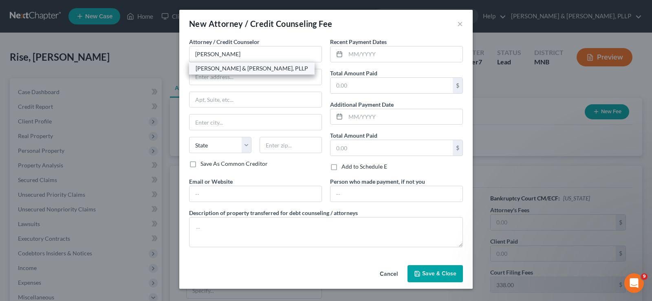
select select "24"
type input "56619"
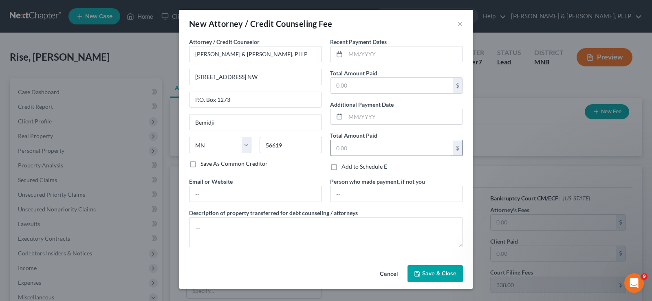
click at [374, 145] on input "text" at bounding box center [391, 147] width 122 height 15
type input "2,900"
click at [298, 228] on textarea at bounding box center [326, 232] width 274 height 30
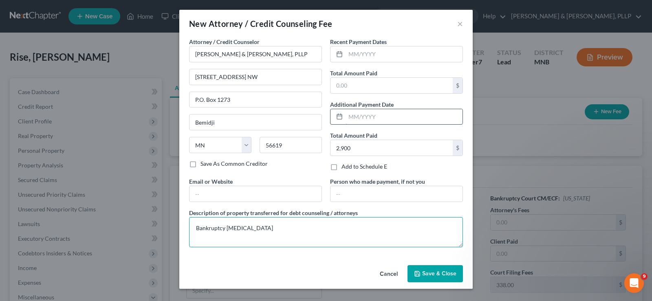
type textarea "Bankruptcy [MEDICAL_DATA]"
click at [374, 119] on input "text" at bounding box center [403, 116] width 117 height 15
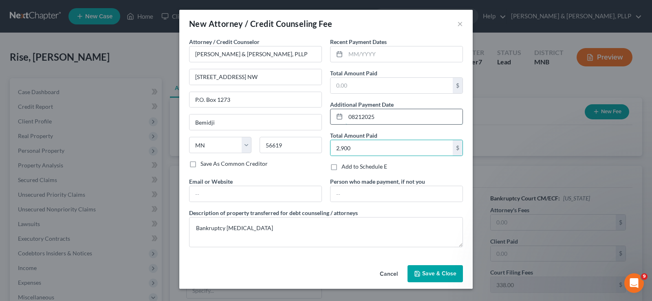
click at [354, 117] on input "08212025" at bounding box center [403, 116] width 117 height 15
click at [364, 117] on input "08/212025" at bounding box center [403, 116] width 117 height 15
drag, startPoint x: 391, startPoint y: 112, endPoint x: 318, endPoint y: 114, distance: 73.3
click at [318, 114] on div "Attorney / Credit Counselor * [PERSON_NAME] & [PERSON_NAME], PLLP [STREET_ADDRE…" at bounding box center [326, 145] width 282 height 216
type input "[DATE]"
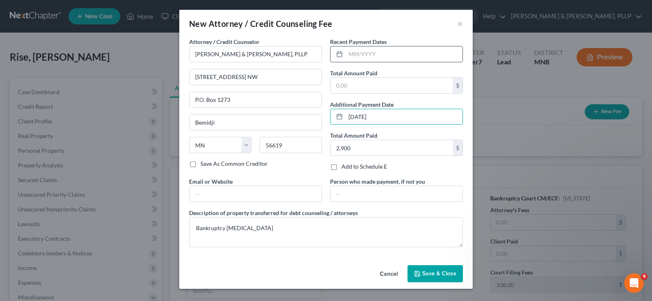
click at [348, 55] on input "text" at bounding box center [403, 53] width 117 height 15
paste input "[DATE]"
type input "[DATE]"
drag, startPoint x: 383, startPoint y: 116, endPoint x: 327, endPoint y: 116, distance: 56.6
click at [327, 116] on div "Recent Payment Dates [DATE] Total Amount Paid $ Additional Payment Date [DATE] …" at bounding box center [396, 107] width 141 height 140
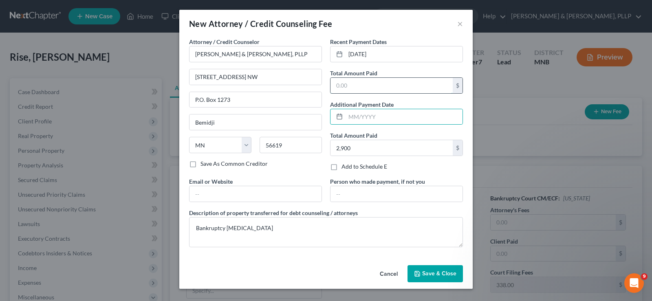
click at [365, 86] on input "text" at bounding box center [391, 85] width 122 height 15
type input "2,900"
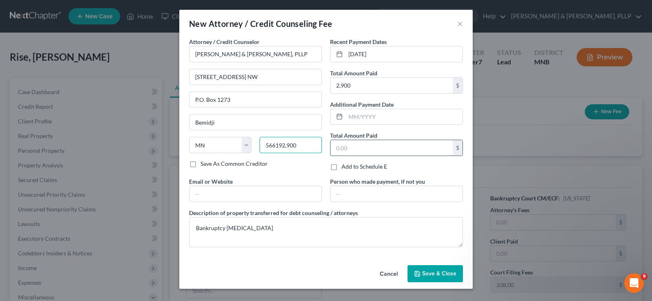
type input "56619"
click at [432, 275] on span "Save & Close" at bounding box center [439, 273] width 34 height 7
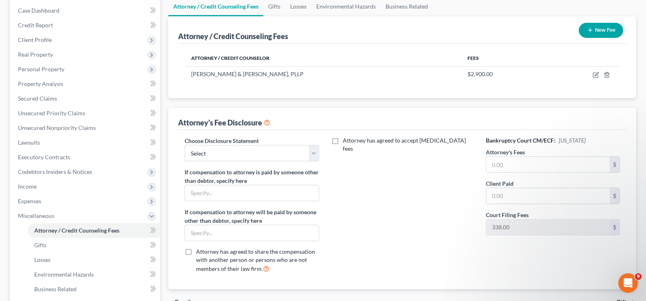
scroll to position [122, 0]
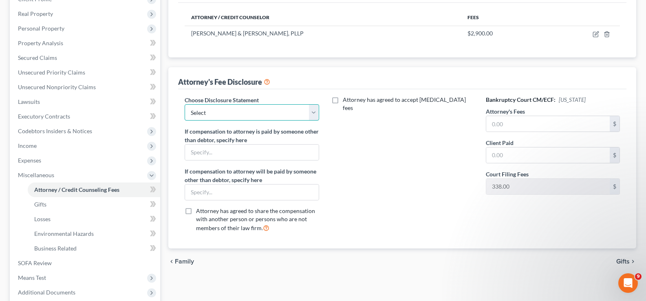
click at [312, 115] on select "Select Disclosure Statement" at bounding box center [252, 112] width 134 height 16
select select "0"
click at [185, 104] on select "Select Disclosure Statement" at bounding box center [252, 112] width 134 height 16
click at [513, 158] on input "text" at bounding box center [547, 154] width 123 height 15
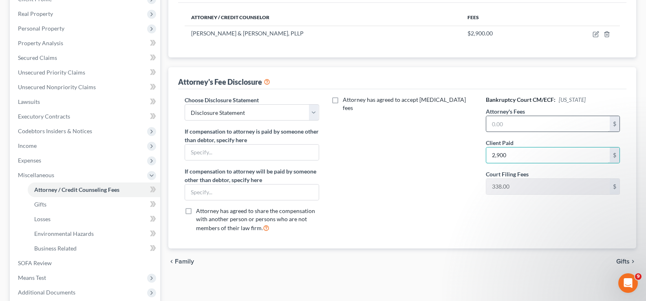
type input "2,900"
click at [518, 121] on input "text" at bounding box center [547, 123] width 123 height 15
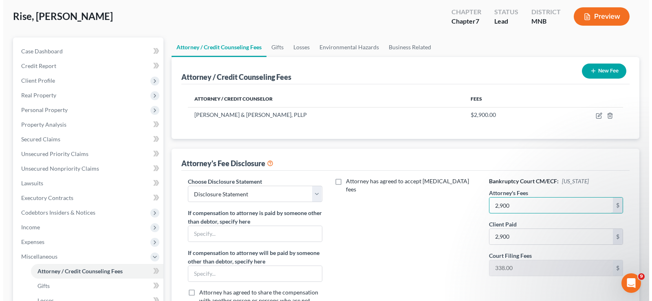
scroll to position [0, 0]
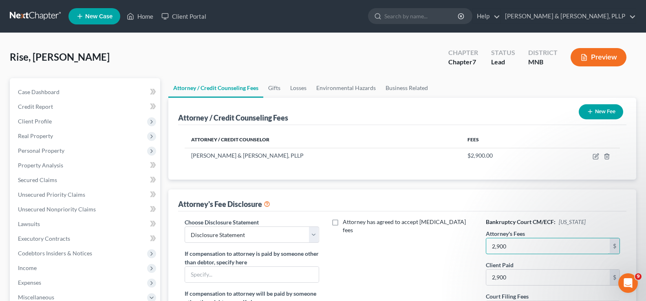
type input "2,900"
click at [601, 55] on button "Preview" at bounding box center [598, 57] width 56 height 18
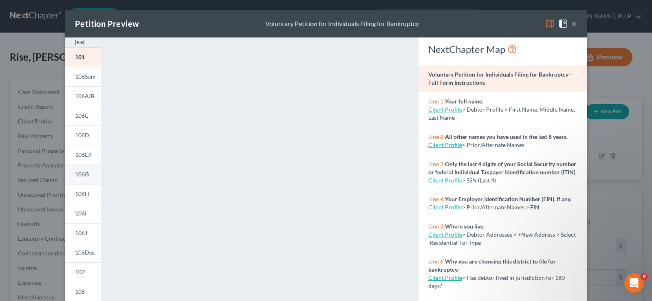
scroll to position [158, 0]
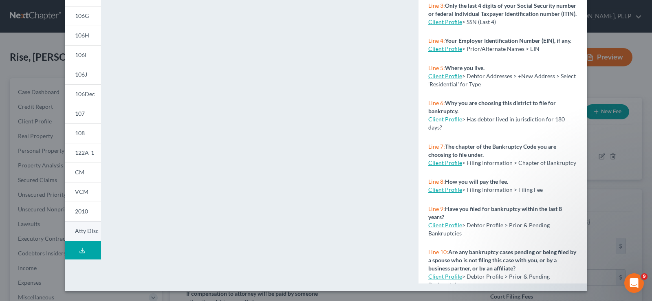
click at [82, 234] on span "Atty Disc" at bounding box center [87, 230] width 24 height 7
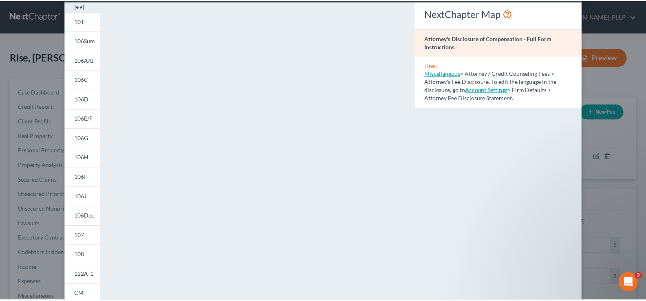
scroll to position [0, 0]
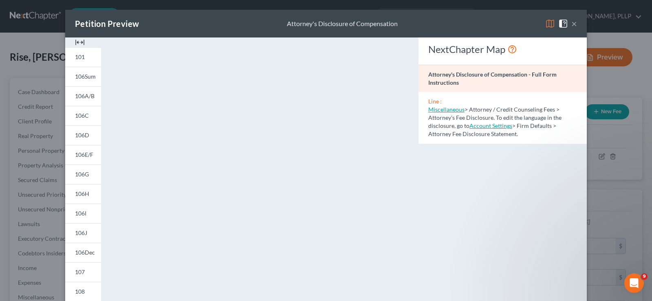
click at [571, 23] on button "×" at bounding box center [574, 24] width 6 height 10
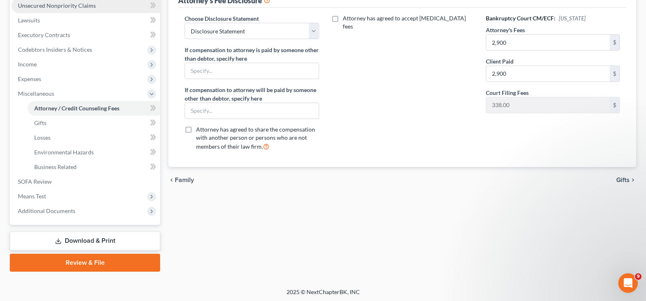
scroll to position [205, 0]
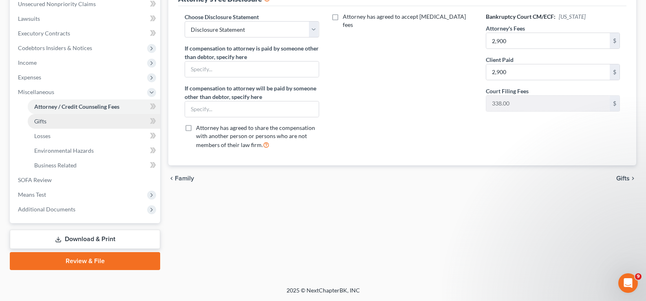
click at [43, 123] on span "Gifts" at bounding box center [40, 121] width 12 height 7
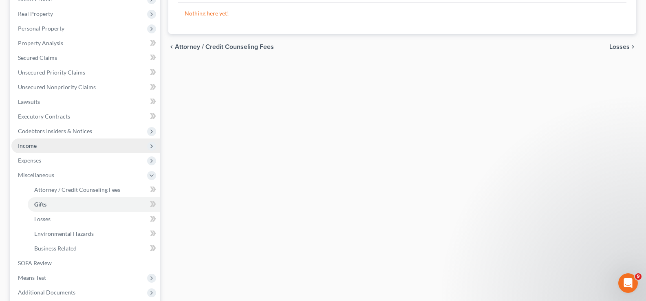
scroll to position [163, 0]
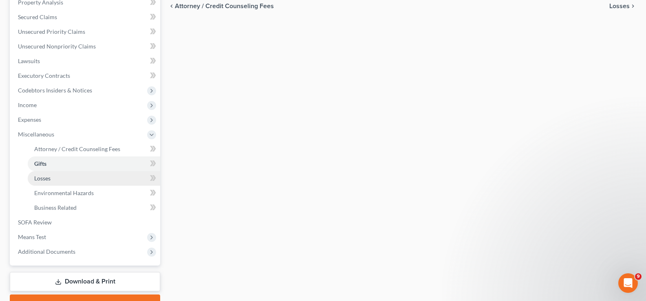
click at [47, 180] on span "Losses" at bounding box center [42, 178] width 16 height 7
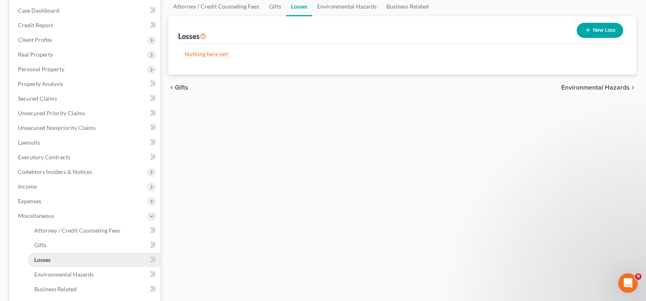
scroll to position [122, 0]
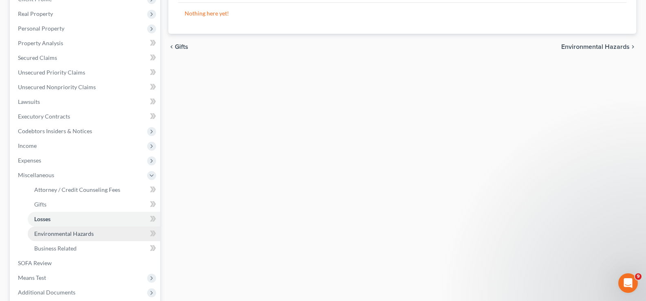
click at [58, 235] on span "Environmental Hazards" at bounding box center [63, 233] width 59 height 7
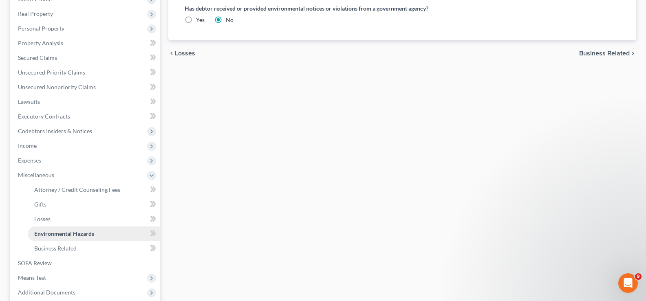
scroll to position [163, 0]
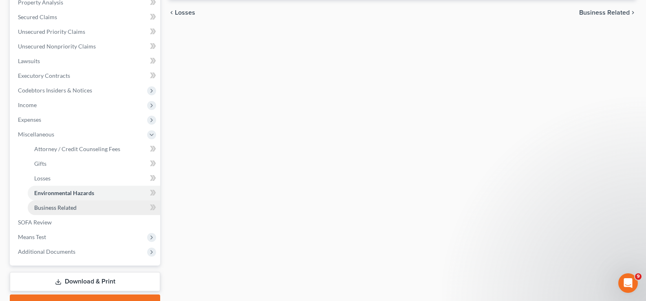
click at [59, 207] on span "Business Related" at bounding box center [55, 207] width 42 height 7
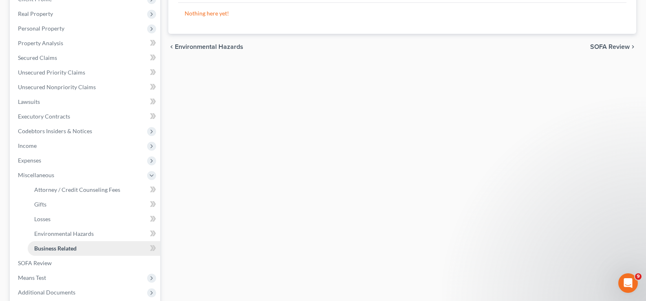
scroll to position [163, 0]
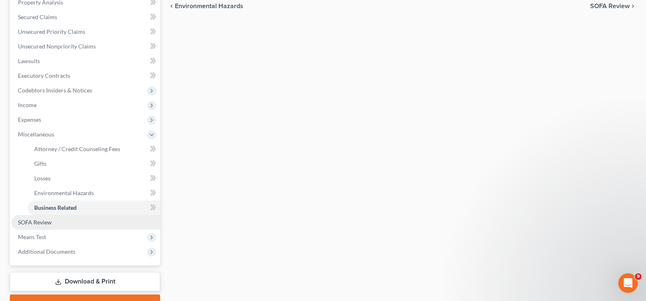
click at [55, 223] on link "SOFA Review" at bounding box center [85, 222] width 149 height 15
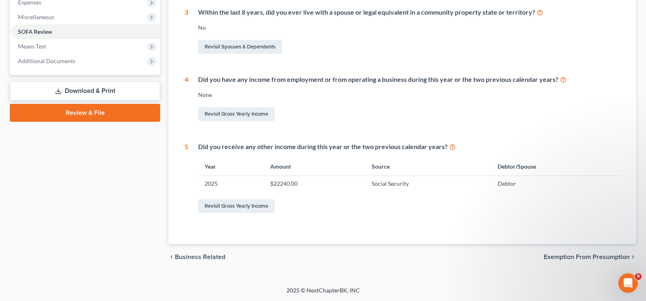
scroll to position [36, 0]
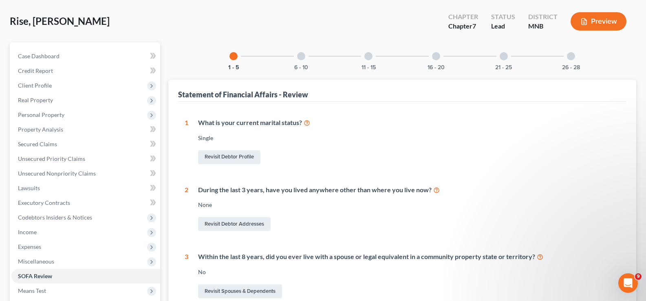
click at [301, 55] on div at bounding box center [301, 56] width 8 height 8
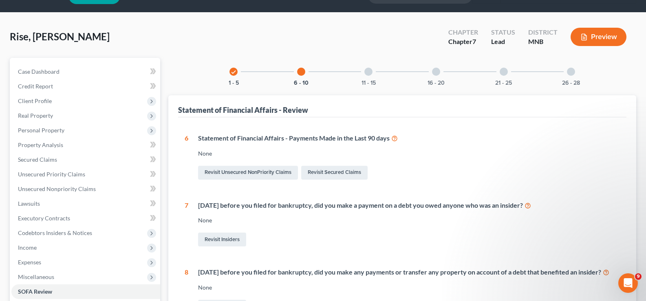
scroll to position [0, 0]
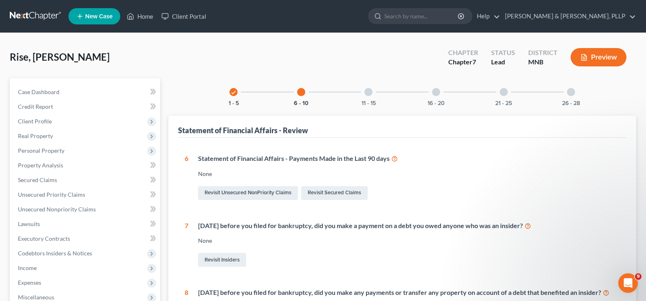
click at [370, 94] on div at bounding box center [368, 92] width 8 height 8
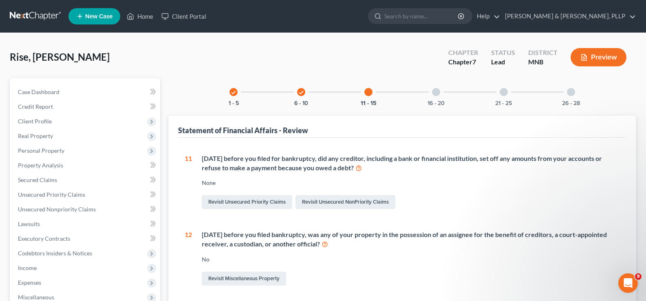
click at [437, 91] on div at bounding box center [436, 92] width 8 height 8
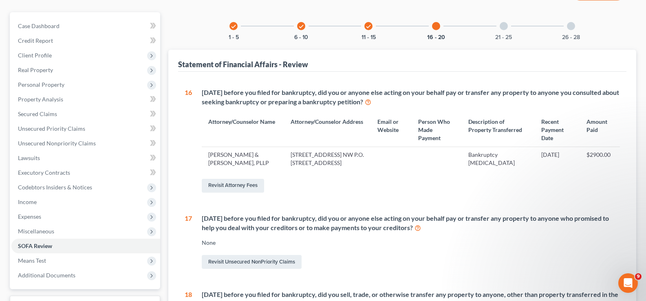
scroll to position [25, 0]
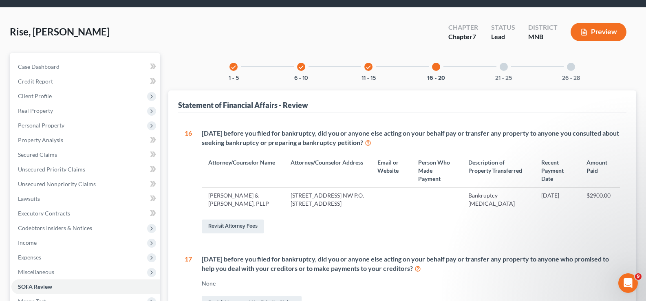
click at [503, 66] on div at bounding box center [503, 67] width 8 height 8
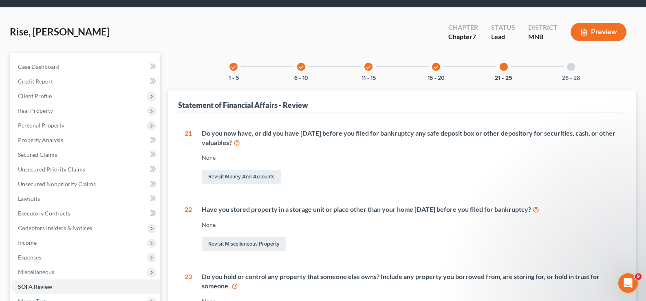
scroll to position [0, 0]
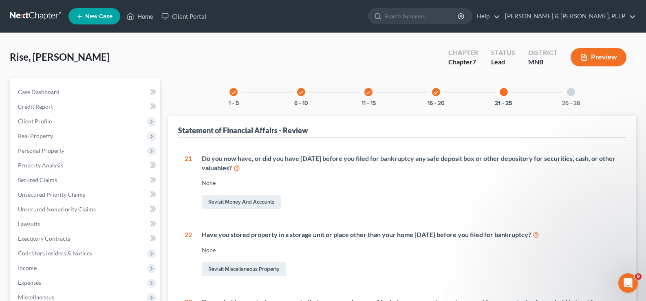
click at [573, 89] on div at bounding box center [571, 92] width 8 height 8
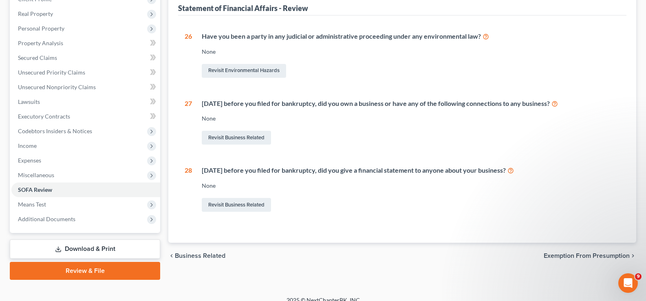
scroll to position [132, 0]
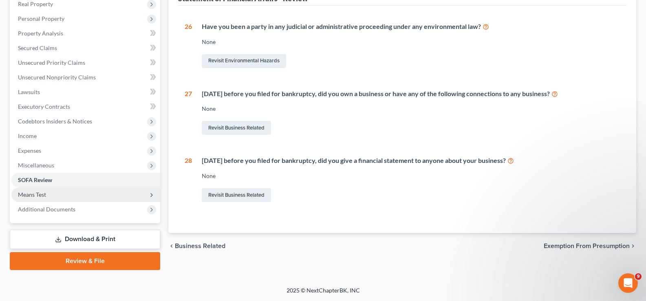
click at [75, 198] on span "Means Test" at bounding box center [85, 194] width 149 height 15
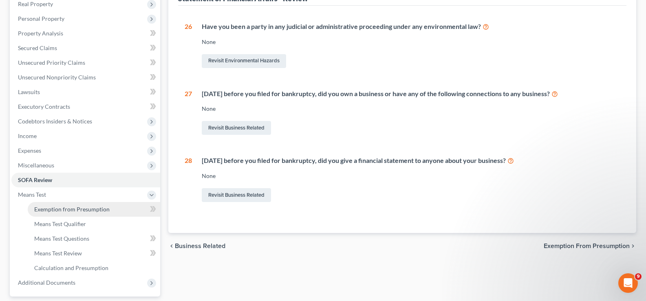
click at [75, 209] on span "Exemption from Presumption" at bounding box center [71, 209] width 75 height 7
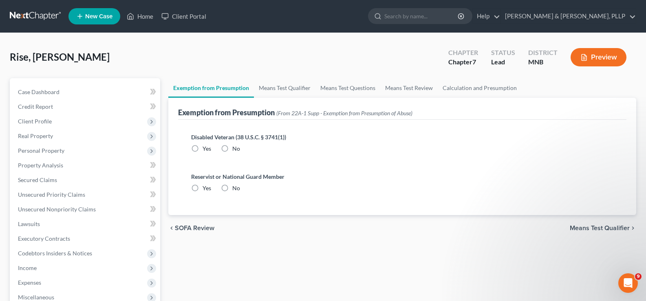
click at [232, 186] on label "No" at bounding box center [236, 188] width 8 height 8
click at [235, 186] on input "No" at bounding box center [237, 186] width 5 height 5
radio input "true"
click at [232, 147] on label "No" at bounding box center [236, 149] width 8 height 8
click at [235, 147] on input "No" at bounding box center [237, 147] width 5 height 5
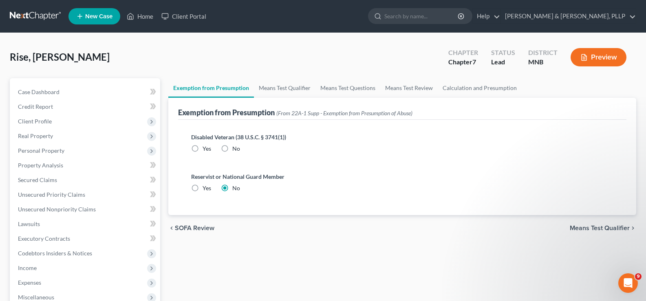
radio input "true"
click at [272, 90] on link "Means Test Qualifier" at bounding box center [285, 88] width 62 height 20
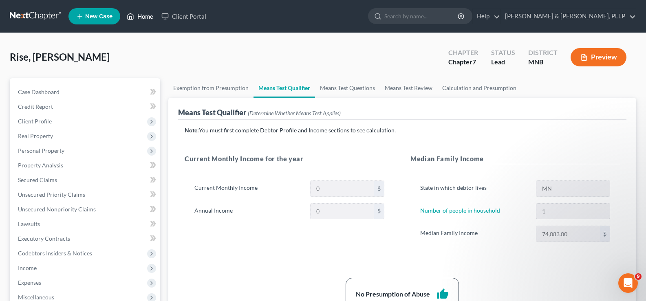
click at [141, 15] on link "Home" at bounding box center [140, 16] width 35 height 15
